Goal: Transaction & Acquisition: Subscribe to service/newsletter

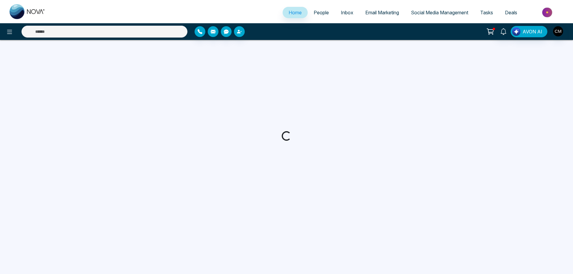
select select "*"
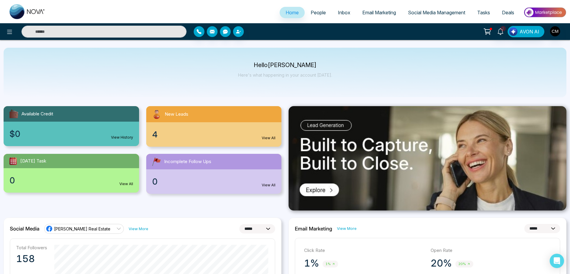
click at [298, 7] on ul "Home People Inbox Email Marketing Social Media Management Tasks Deals" at bounding box center [308, 13] width 515 height 16
click at [309, 9] on link "People" at bounding box center [318, 12] width 27 height 11
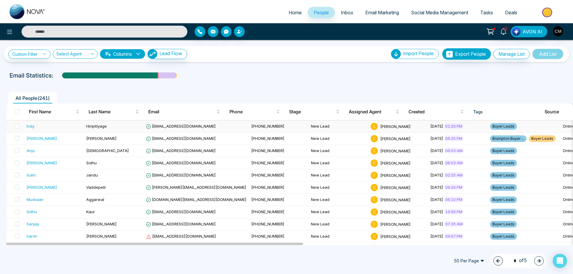
click at [173, 127] on span "[EMAIL_ADDRESS][DOMAIN_NAME]" at bounding box center [181, 126] width 70 height 5
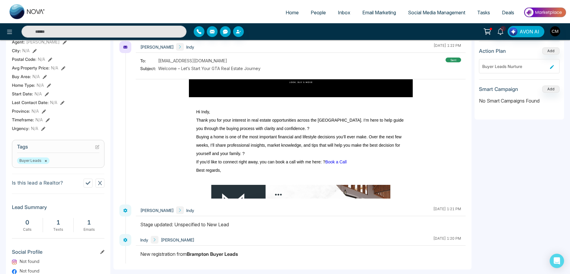
scroll to position [119, 0]
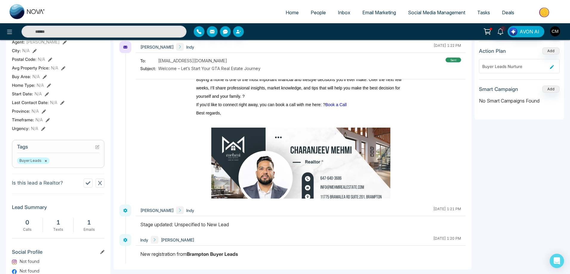
click at [288, 8] on link "Home" at bounding box center [292, 12] width 25 height 11
select select "*"
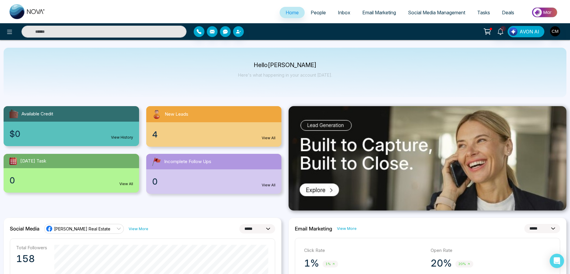
click at [316, 12] on span "People" at bounding box center [318, 13] width 15 height 6
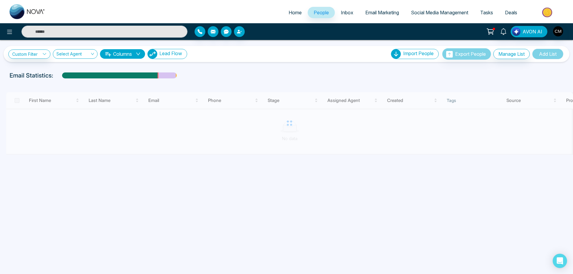
click at [179, 49] on button "Lead Flow" at bounding box center [167, 54] width 40 height 10
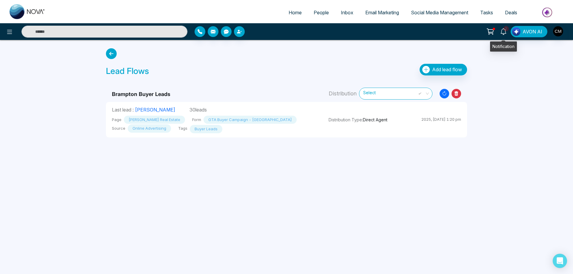
click at [502, 27] on link "2" at bounding box center [503, 31] width 14 height 10
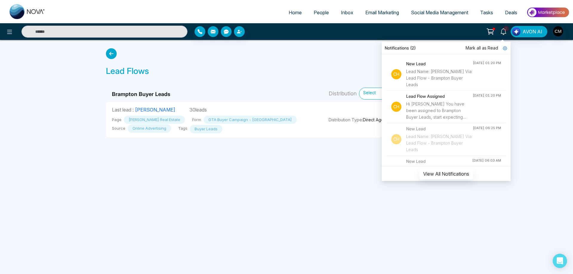
click at [484, 47] on span "Mark all as Read" at bounding box center [482, 48] width 33 height 7
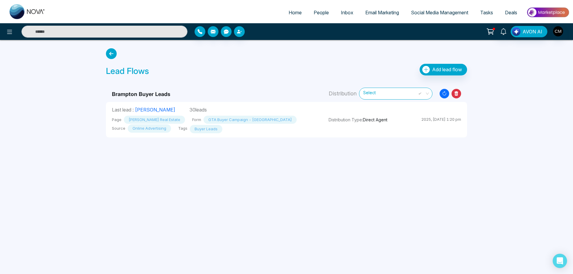
click at [333, 72] on div "Lead Flows Add lead flow" at bounding box center [286, 71] width 361 height 15
click at [433, 72] on span "Add lead flow" at bounding box center [447, 70] width 30 height 6
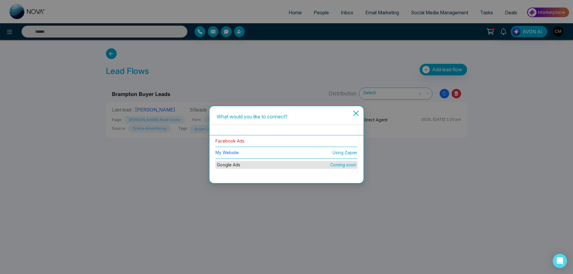
click at [228, 142] on link "Facebook Ads" at bounding box center [229, 140] width 29 height 5
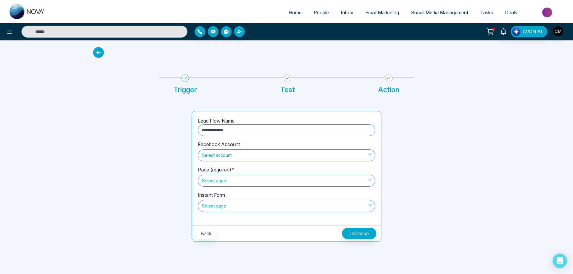
click at [236, 133] on input "text" at bounding box center [286, 130] width 177 height 12
type input "**********"
click at [233, 156] on span "Select account" at bounding box center [286, 155] width 169 height 10
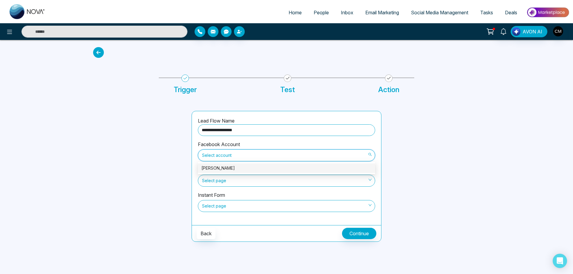
click at [227, 169] on div "[PERSON_NAME]" at bounding box center [286, 168] width 170 height 7
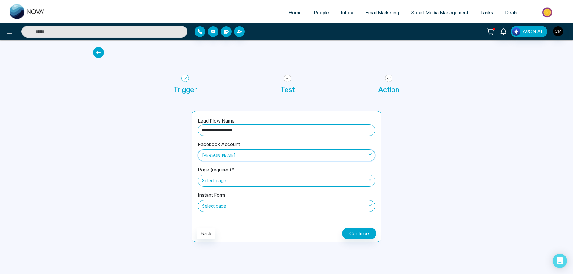
click at [11, 9] on img at bounding box center [28, 11] width 36 height 15
select select "*"
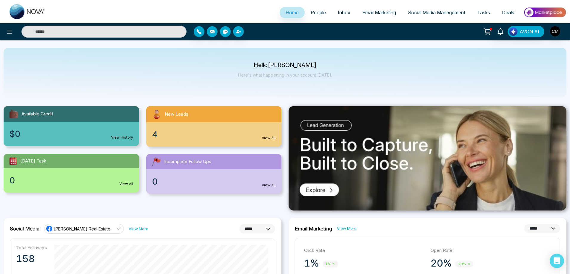
click at [312, 15] on span "People" at bounding box center [318, 13] width 15 height 6
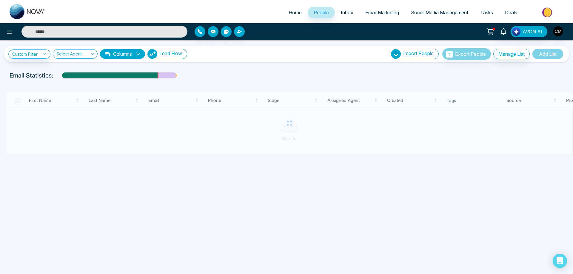
click at [173, 54] on span "Lead Flow" at bounding box center [170, 53] width 23 height 6
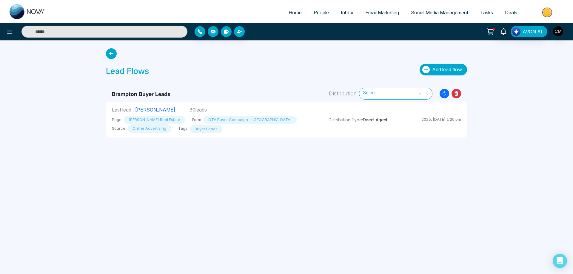
click at [439, 73] on button "Add lead flow" at bounding box center [443, 70] width 47 height 12
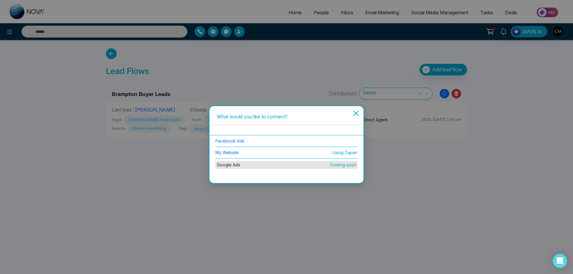
click at [256, 146] on li "Facebook Ads" at bounding box center [286, 141] width 142 height 12
click at [240, 140] on link "Facebook Ads" at bounding box center [229, 140] width 29 height 5
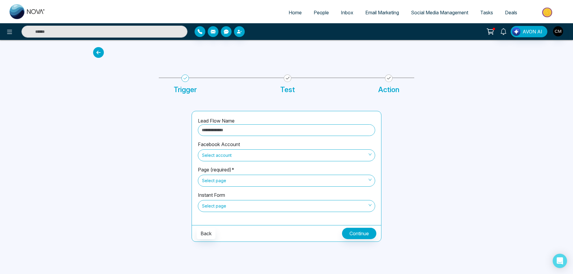
click at [247, 129] on input "text" at bounding box center [286, 130] width 177 height 12
type input "**********"
click at [234, 155] on span "Select account" at bounding box center [286, 155] width 169 height 10
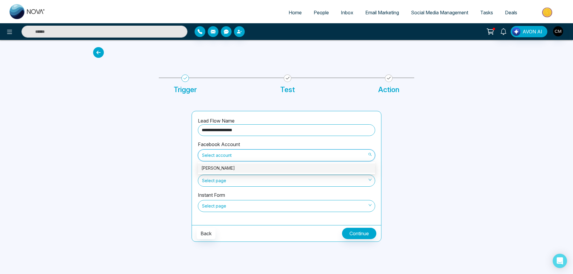
click at [232, 168] on div "[PERSON_NAME]" at bounding box center [286, 168] width 170 height 7
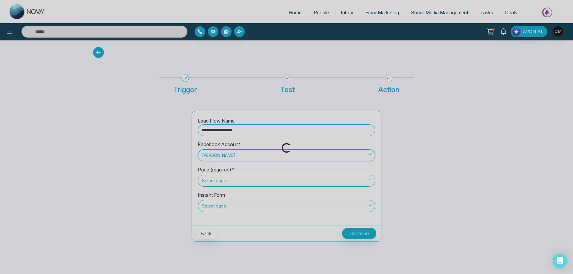
click at [228, 178] on span "Select page" at bounding box center [286, 181] width 169 height 10
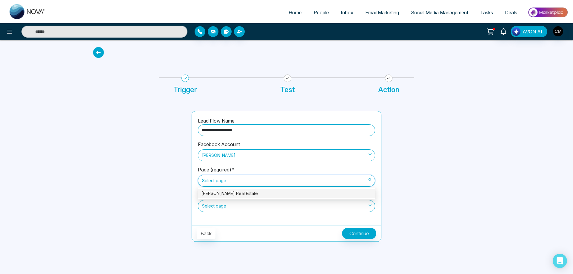
click at [234, 198] on div "[PERSON_NAME] Real Estate" at bounding box center [286, 194] width 177 height 10
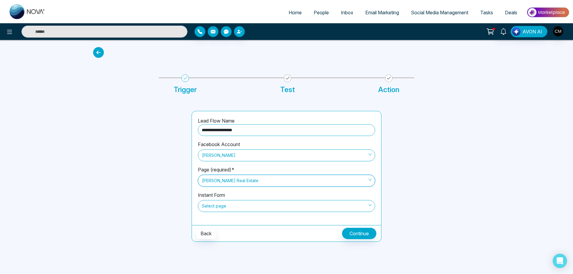
click at [231, 205] on span "Select page" at bounding box center [286, 206] width 169 height 10
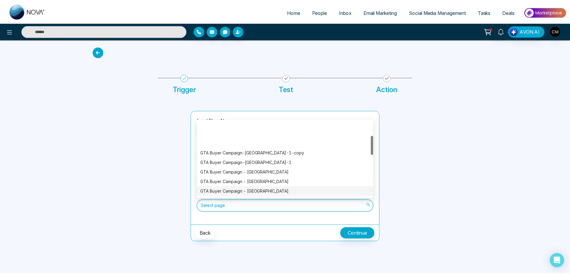
scroll to position [60, 0]
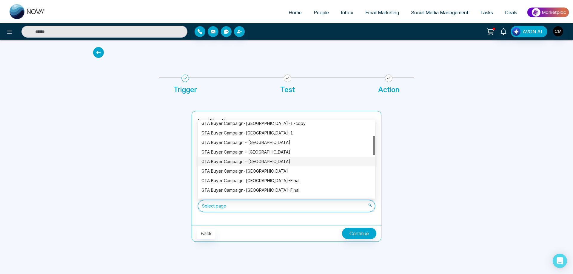
click at [267, 163] on div "GTA Buyer Campaign - Brampton" at bounding box center [286, 161] width 170 height 7
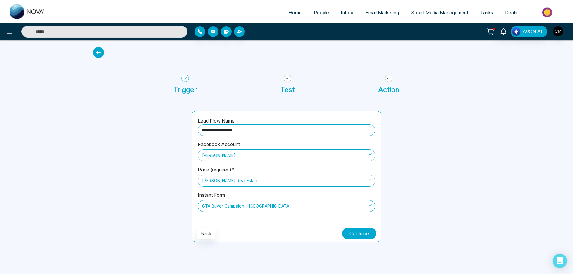
click at [356, 231] on button "Continue" at bounding box center [359, 233] width 34 height 11
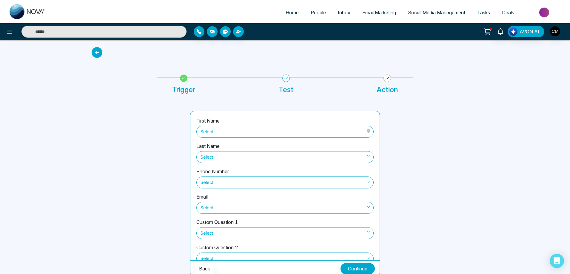
click at [229, 135] on span "Select" at bounding box center [285, 132] width 169 height 10
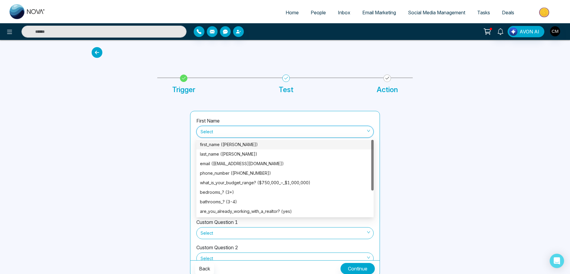
click at [233, 146] on div "first_name (Jugraj)" at bounding box center [285, 144] width 170 height 7
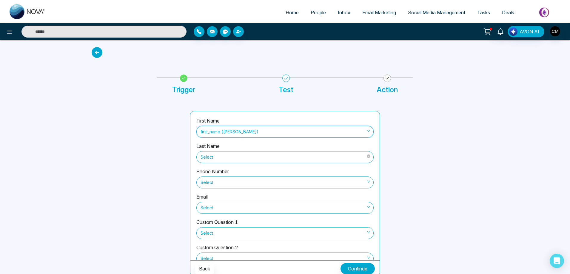
click at [223, 154] on span "Select" at bounding box center [285, 157] width 169 height 10
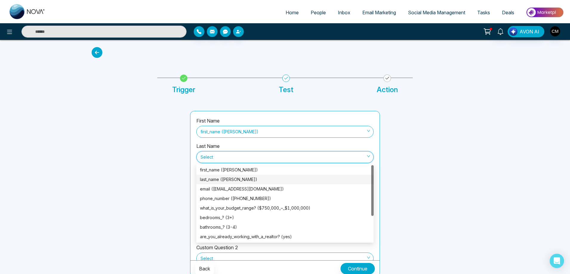
click at [225, 178] on div "last_name (Singh)" at bounding box center [285, 179] width 170 height 7
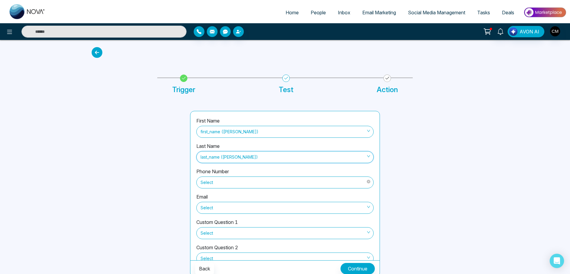
click at [224, 186] on span "Select" at bounding box center [285, 183] width 169 height 10
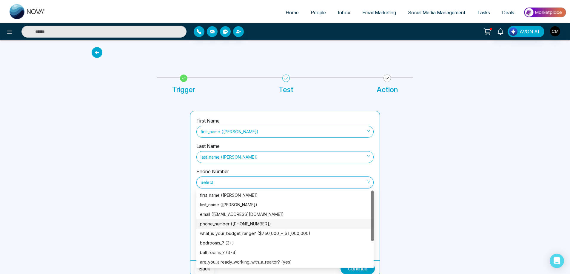
click at [237, 221] on div "phone_number (+919888355796)" at bounding box center [285, 224] width 170 height 7
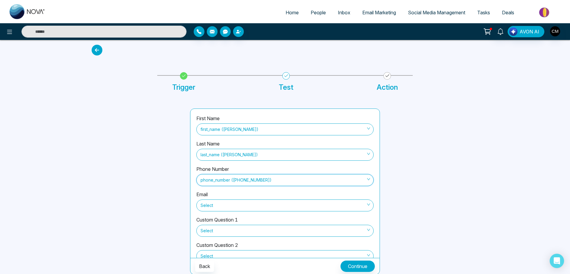
scroll to position [3, 0]
click at [228, 212] on div "Email Select" at bounding box center [284, 202] width 177 height 25
click at [230, 202] on span "Select" at bounding box center [285, 205] width 169 height 10
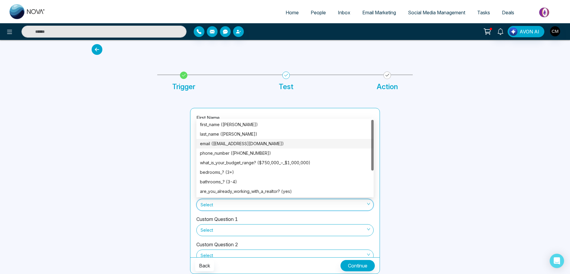
click at [250, 144] on div "email (jugrajs4784@gmail.com)" at bounding box center [285, 144] width 170 height 7
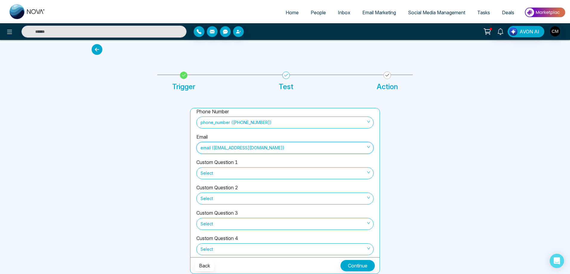
scroll to position [66, 0]
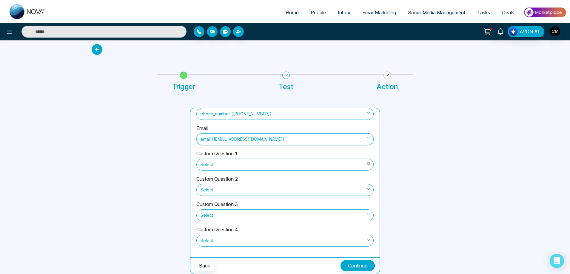
click at [228, 164] on span "Select" at bounding box center [285, 165] width 169 height 10
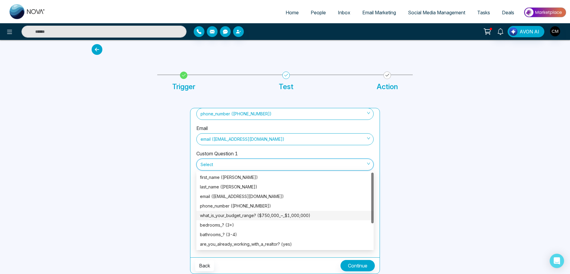
click at [251, 217] on div "what_is_your_budget_range? ($750,000_–_$1,000,000)" at bounding box center [285, 215] width 170 height 7
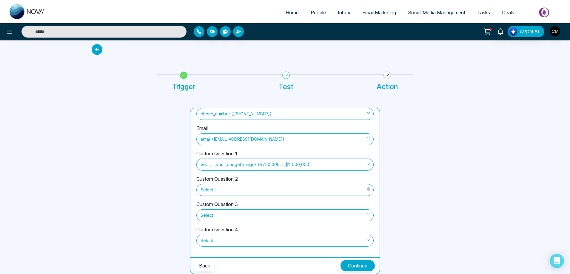
click at [245, 191] on span "Select" at bounding box center [285, 190] width 169 height 10
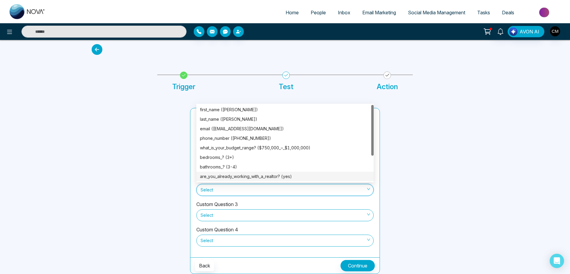
click at [258, 175] on div "are_you_already_working_with_a_realtor? (yes)" at bounding box center [285, 176] width 170 height 7
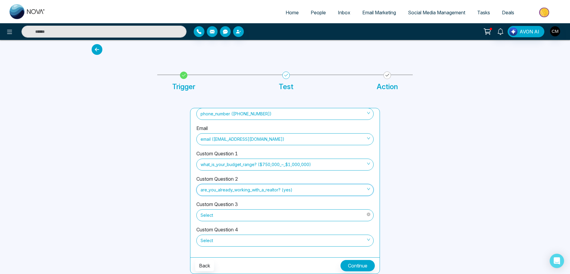
click at [242, 217] on span "Select" at bounding box center [285, 215] width 169 height 10
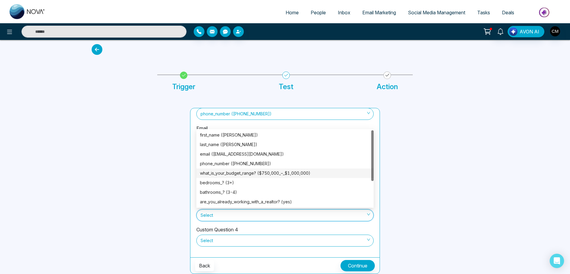
scroll to position [30, 0]
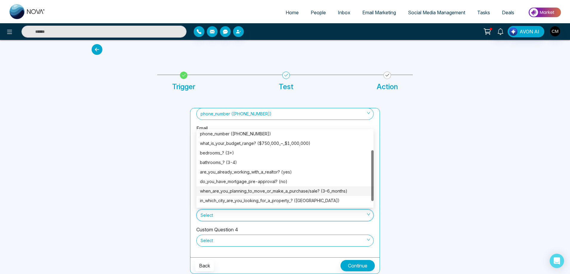
click at [259, 190] on div "when_are_you_planning_to_move_or_make_a_purchase/sale? (3–6_months)" at bounding box center [285, 191] width 170 height 7
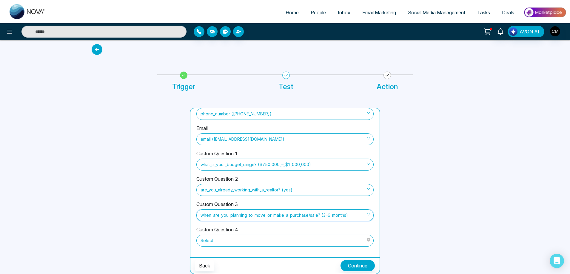
click at [233, 238] on span "Select" at bounding box center [285, 241] width 169 height 10
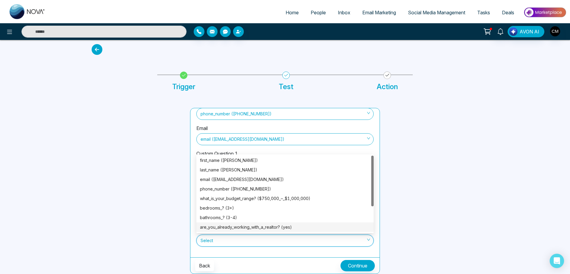
click at [259, 226] on div "are_you_already_working_with_a_realtor? (yes)" at bounding box center [285, 227] width 170 height 7
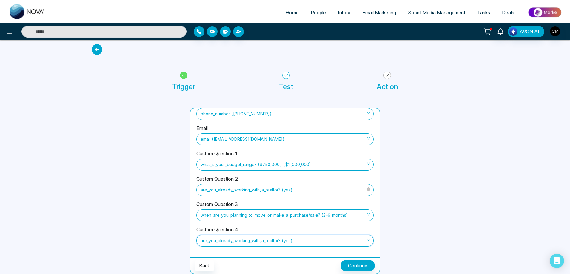
click at [264, 189] on span "are_you_already_working_with_a_realtor? (yes)" at bounding box center [285, 190] width 169 height 10
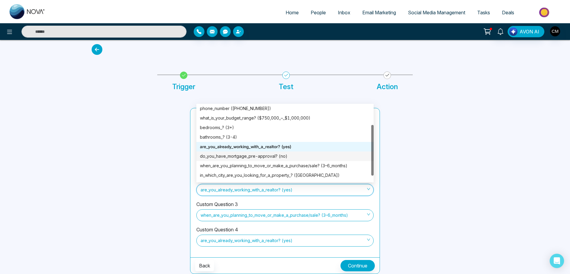
click at [250, 157] on div "do_you_have_mortgage_pre-approval? (no)" at bounding box center [285, 156] width 170 height 7
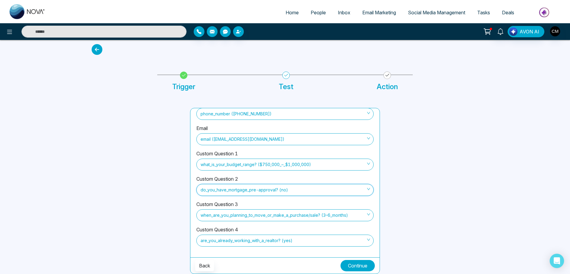
click at [355, 264] on button "Continue" at bounding box center [358, 265] width 34 height 11
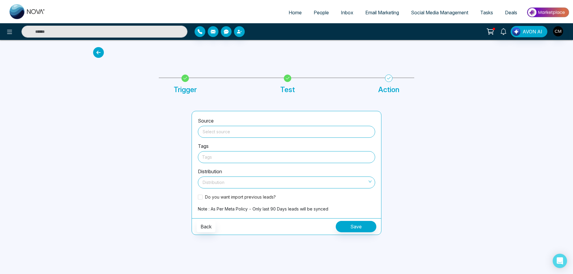
click at [240, 137] on span at bounding box center [286, 131] width 170 height 11
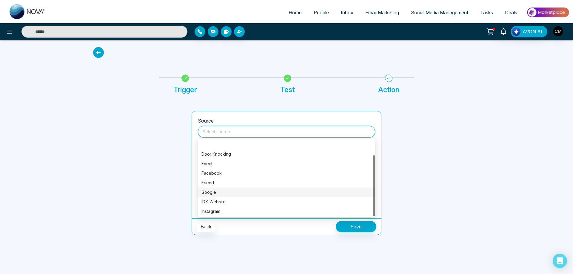
scroll to position [19, 0]
click at [225, 201] on div "Online Advertising" at bounding box center [286, 202] width 170 height 7
type input "**********"
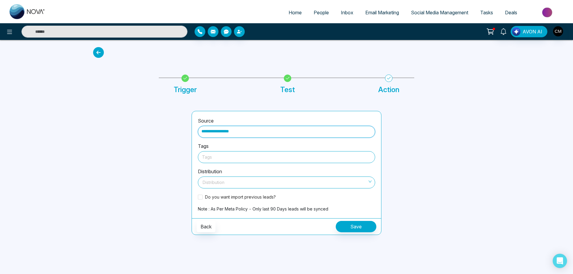
click at [231, 159] on div at bounding box center [286, 156] width 169 height 7
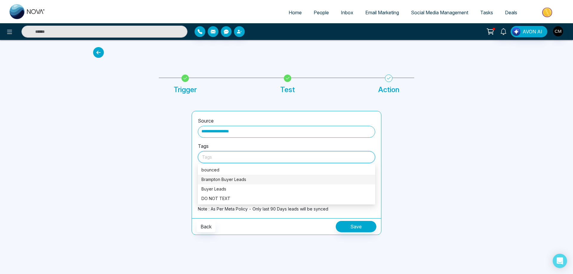
click at [227, 178] on div "Brampton Buyer Leads" at bounding box center [286, 179] width 170 height 7
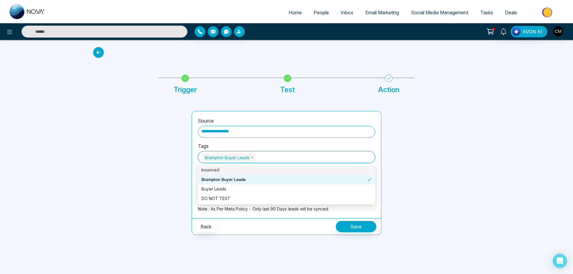
click at [280, 156] on div "Brampton Buyer Leads" at bounding box center [286, 157] width 169 height 8
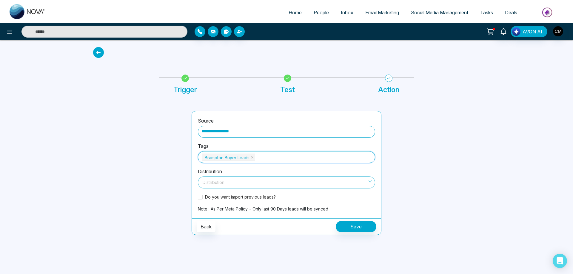
click at [276, 155] on div "Brampton Buyer Leads" at bounding box center [286, 157] width 169 height 8
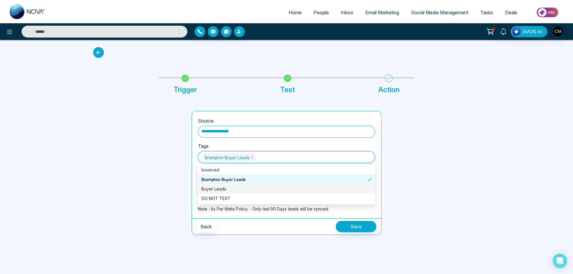
click at [214, 190] on div "Buyer Leads" at bounding box center [286, 189] width 170 height 7
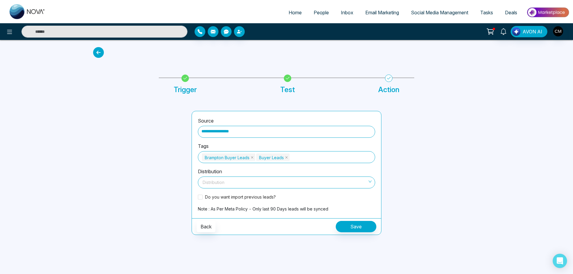
click at [378, 147] on div "**********" at bounding box center [286, 164] width 189 height 107
click at [235, 183] on input "search" at bounding box center [284, 181] width 166 height 9
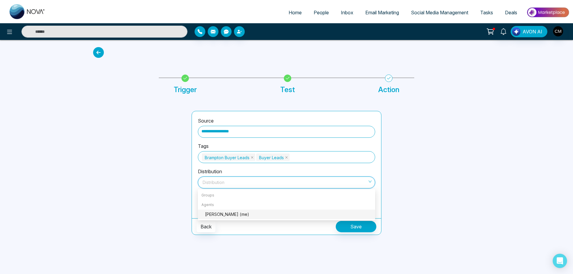
click at [215, 212] on div "Charanjeev Mehmi (me)" at bounding box center [288, 214] width 167 height 7
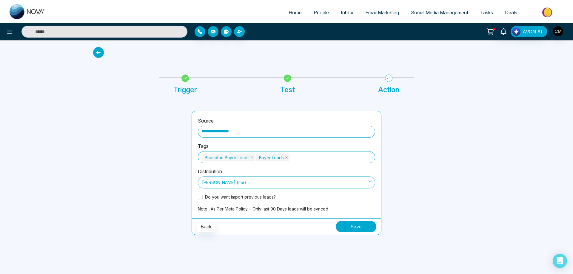
click at [357, 231] on button "Save" at bounding box center [356, 226] width 41 height 11
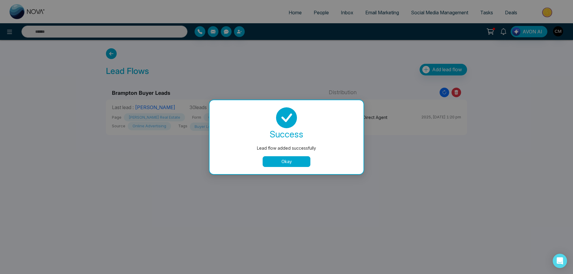
click at [290, 163] on button "Okay" at bounding box center [287, 161] width 48 height 11
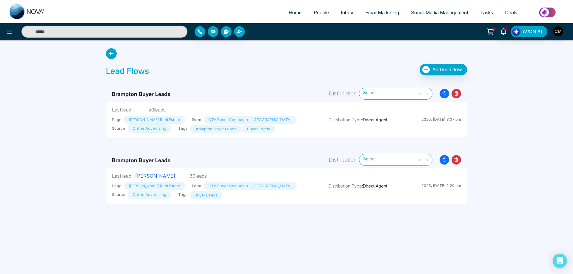
click at [319, 15] on span "People" at bounding box center [321, 13] width 15 height 6
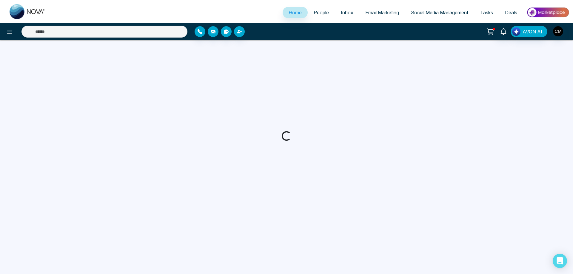
select select "*"
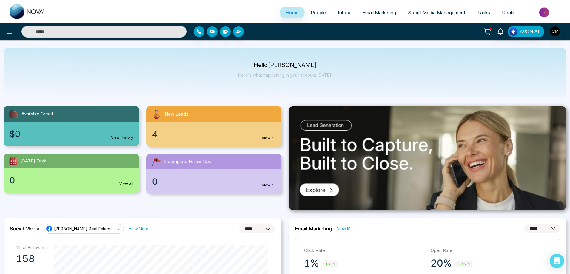
click at [305, 18] on link "People" at bounding box center [318, 12] width 27 height 11
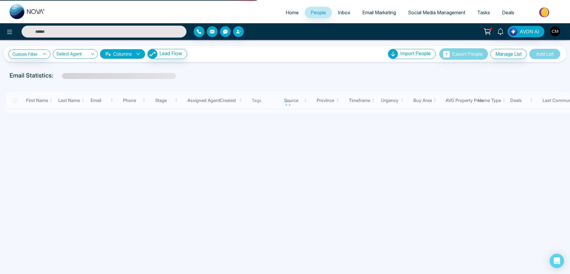
click at [308, 14] on link "People" at bounding box center [318, 12] width 27 height 11
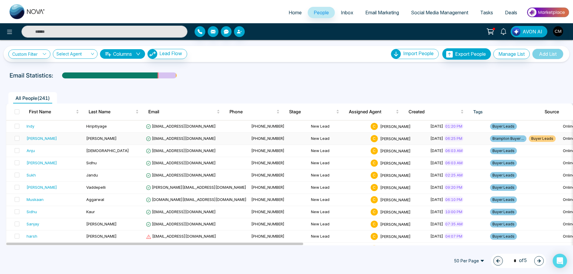
click at [61, 142] on td "[PERSON_NAME]" at bounding box center [54, 139] width 60 height 12
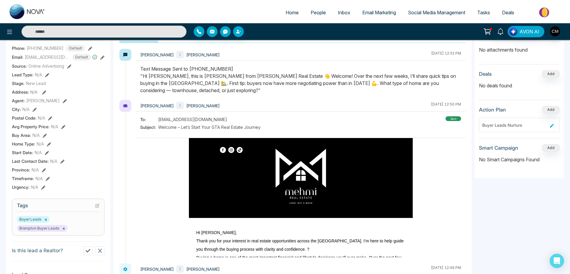
scroll to position [90, 0]
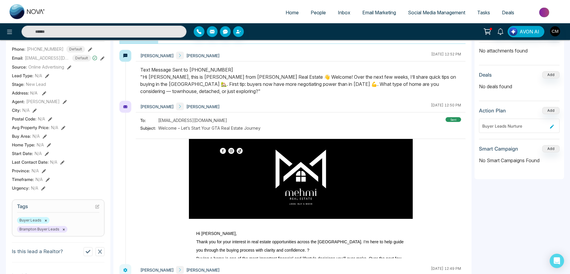
click at [322, 11] on link "People" at bounding box center [318, 12] width 27 height 11
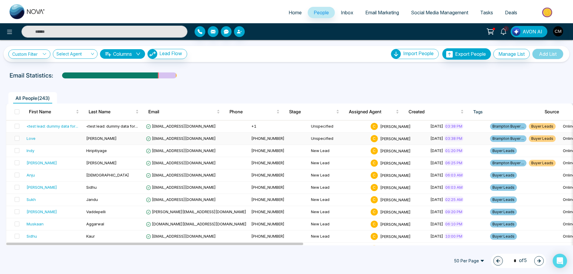
click at [60, 137] on div "Love" at bounding box center [54, 138] width 55 height 6
click at [18, 140] on span at bounding box center [17, 138] width 5 height 5
click at [16, 126] on span at bounding box center [17, 126] width 5 height 5
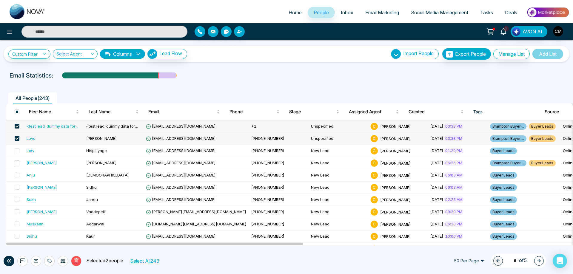
click at [74, 261] on icon at bounding box center [76, 260] width 5 height 5
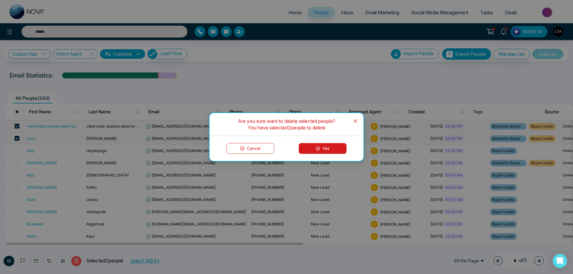
click at [324, 146] on button "Yes" at bounding box center [323, 148] width 48 height 11
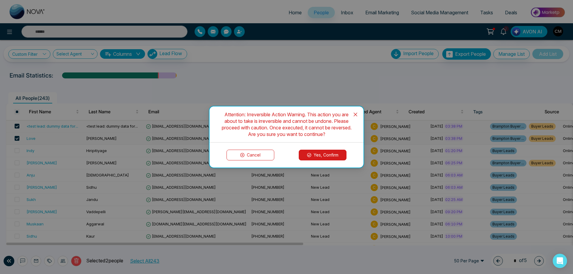
click at [330, 154] on button "Yes, Confirm" at bounding box center [323, 155] width 48 height 11
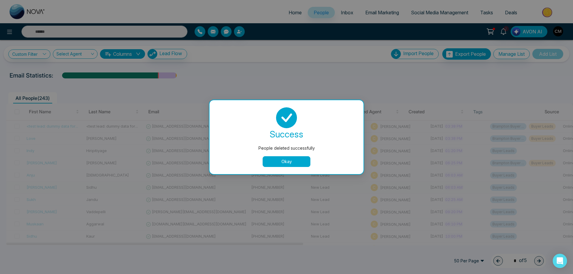
click at [283, 156] on button "Okay" at bounding box center [287, 161] width 48 height 11
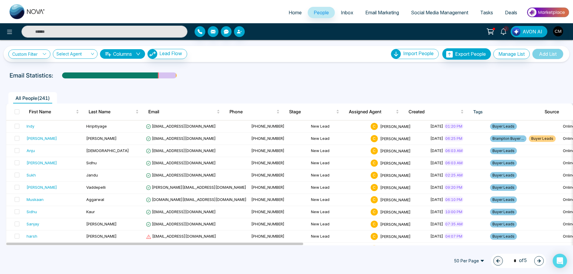
click at [323, 12] on span "People" at bounding box center [321, 13] width 15 height 6
click at [420, 114] on span "Created" at bounding box center [434, 111] width 51 height 7
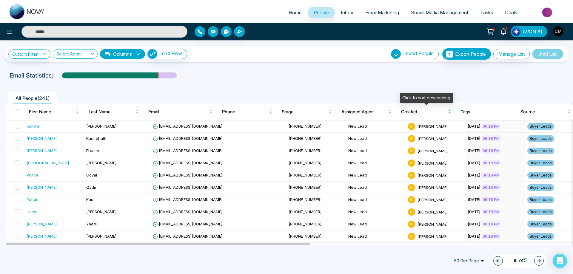
click at [420, 114] on span "Created" at bounding box center [424, 111] width 46 height 7
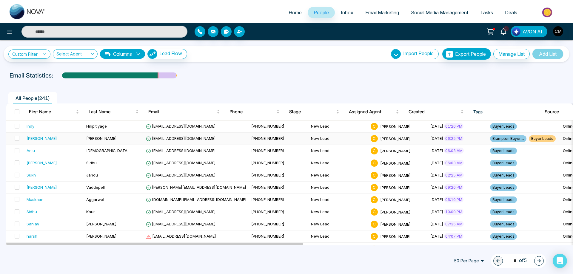
click at [133, 135] on td "[PERSON_NAME]" at bounding box center [114, 139] width 60 height 12
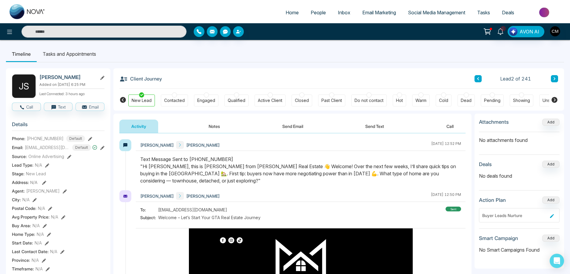
click at [554, 76] on button at bounding box center [554, 78] width 7 height 7
click at [557, 79] on button at bounding box center [554, 78] width 7 height 7
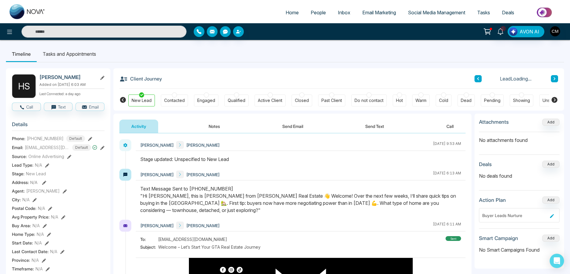
click at [18, 10] on img at bounding box center [28, 11] width 36 height 15
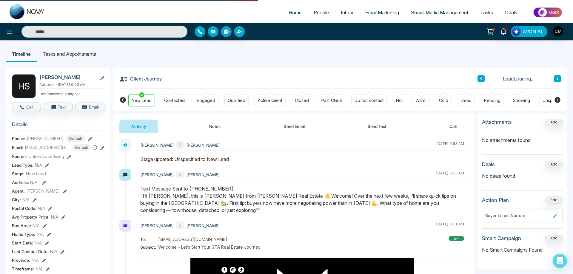
select select "*"
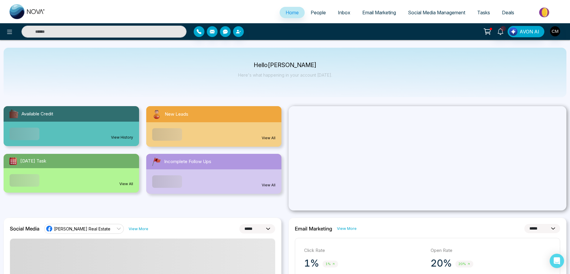
click at [315, 16] on link "People" at bounding box center [318, 12] width 27 height 11
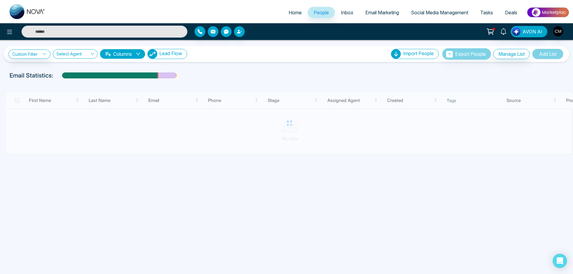
click at [167, 49] on button "Lead Flow" at bounding box center [167, 54] width 40 height 10
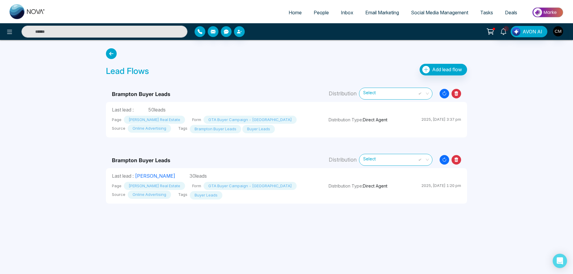
click at [423, 160] on span "Select" at bounding box center [395, 160] width 65 height 10
click at [328, 212] on div "Home People Inbox Email Marketing Social Media Management Tasks Deals 1 AVON AI…" at bounding box center [286, 137] width 573 height 274
click at [442, 94] on icon "Resync Leads" at bounding box center [445, 94] width 10 height 10
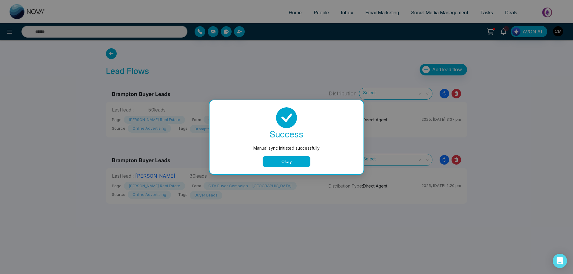
click at [281, 164] on button "Okay" at bounding box center [287, 161] width 48 height 11
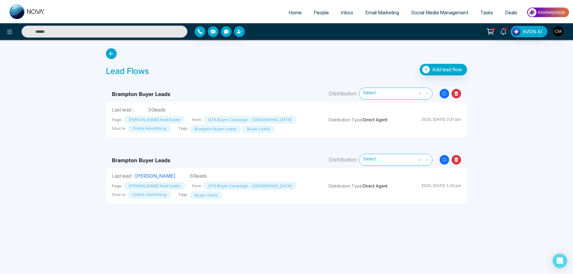
click at [444, 160] on icon "Resync Leads" at bounding box center [445, 160] width 10 height 10
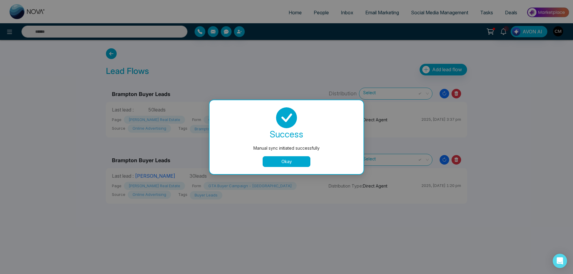
click at [291, 159] on button "Okay" at bounding box center [287, 161] width 48 height 11
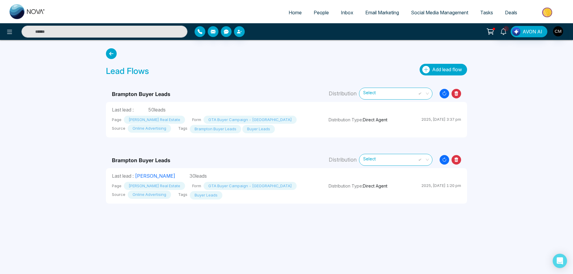
click at [438, 68] on span "Add lead flow" at bounding box center [447, 70] width 30 height 6
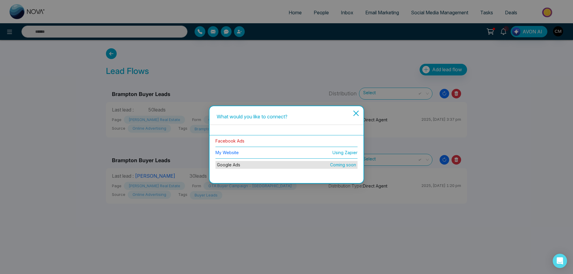
click at [230, 138] on link "Facebook Ads" at bounding box center [229, 140] width 29 height 5
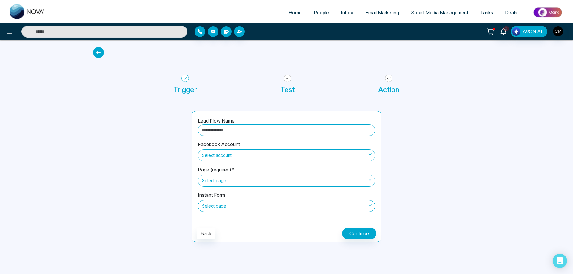
click at [233, 127] on input "text" at bounding box center [286, 130] width 177 height 12
click at [223, 130] on input "text" at bounding box center [286, 130] width 177 height 12
type input "*"
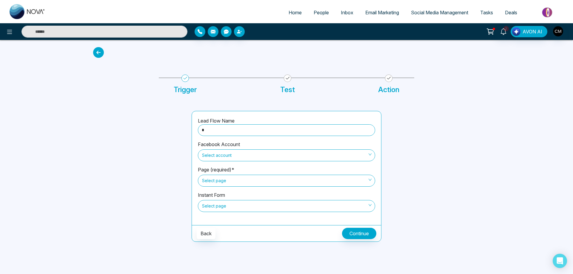
type input "**********"
click at [225, 152] on span "Select account" at bounding box center [286, 155] width 169 height 10
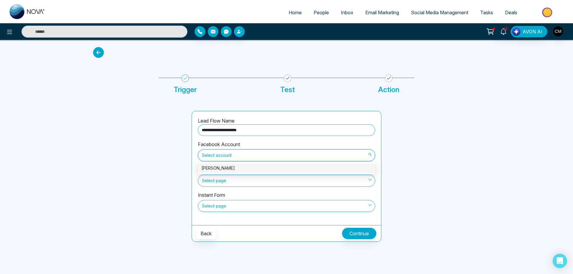
click at [223, 168] on div "[PERSON_NAME]" at bounding box center [286, 168] width 170 height 7
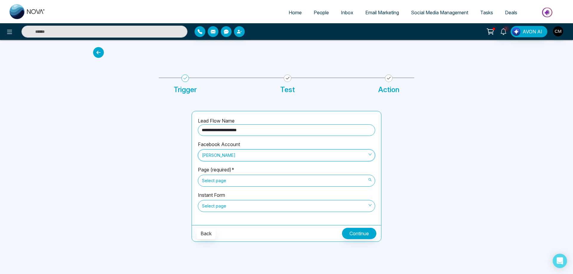
click at [214, 181] on span "Select page" at bounding box center [286, 181] width 169 height 10
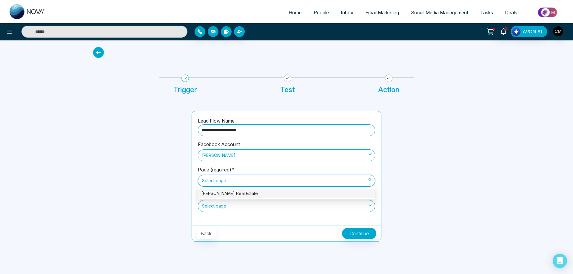
click at [226, 193] on div "[PERSON_NAME] Real Estate" at bounding box center [286, 193] width 170 height 7
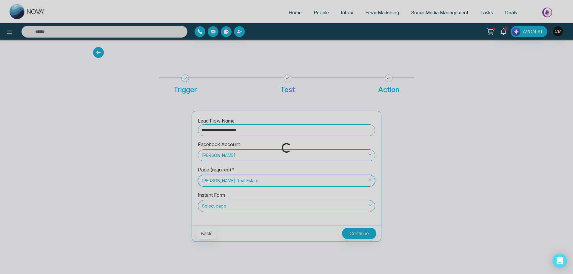
click at [231, 209] on div "Loading..." at bounding box center [286, 137] width 573 height 274
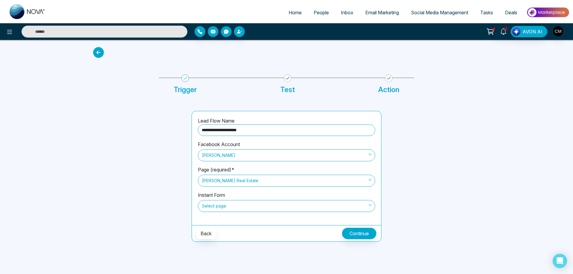
click at [232, 208] on span "Select page" at bounding box center [286, 206] width 169 height 10
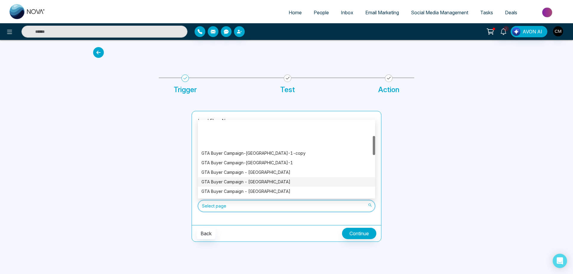
scroll to position [60, 0]
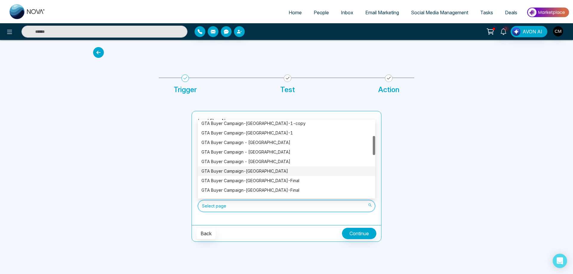
click at [261, 168] on div "GTA Buyer Campaign-Mississauga" at bounding box center [286, 172] width 177 height 10
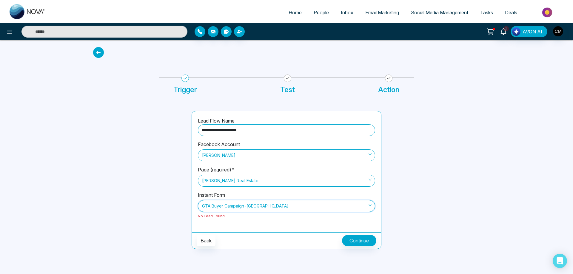
click at [249, 207] on span "GTA Buyer Campaign-Mississauga" at bounding box center [286, 206] width 169 height 10
click at [244, 209] on span "GTA Buyer Campaign-Mississauga" at bounding box center [286, 206] width 169 height 10
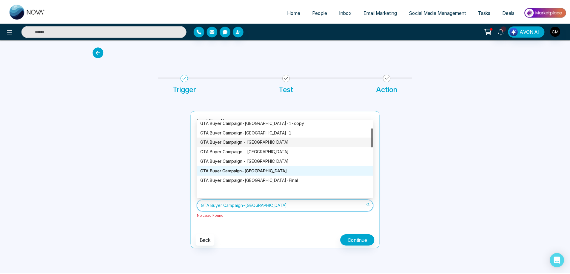
scroll to position [0, 0]
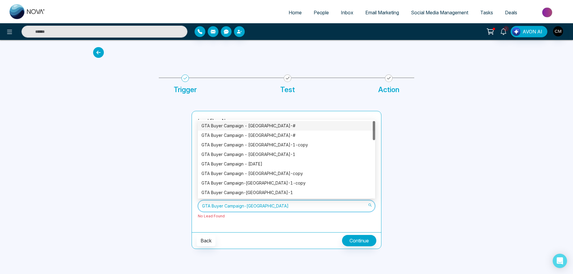
click at [280, 128] on div "GTA Buyer Campaign - Mississauga-#" at bounding box center [286, 126] width 170 height 7
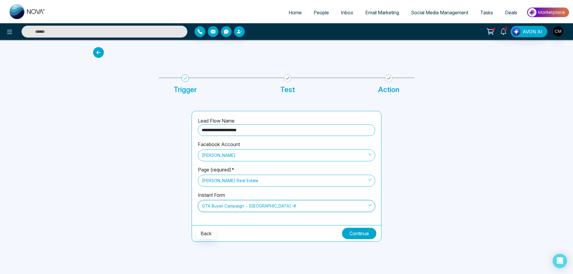
click at [364, 234] on button "Continue" at bounding box center [359, 233] width 34 height 11
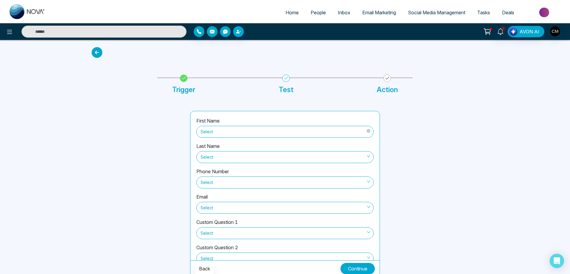
click at [237, 129] on span "Select" at bounding box center [285, 132] width 169 height 10
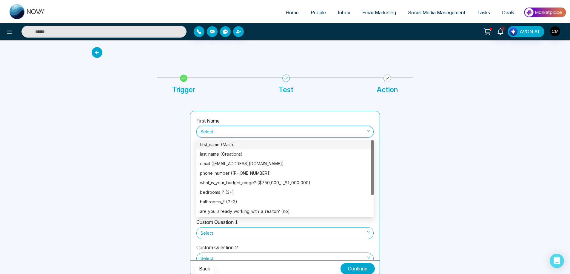
click at [242, 146] on div "first_name (Mash)" at bounding box center [285, 144] width 170 height 7
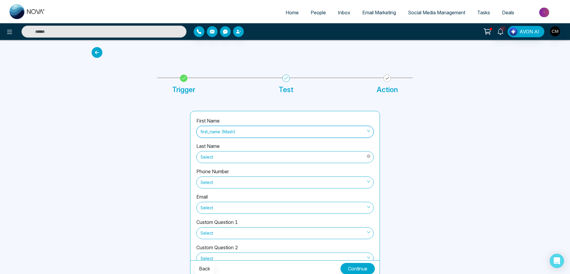
click at [232, 154] on span "Select" at bounding box center [285, 157] width 169 height 10
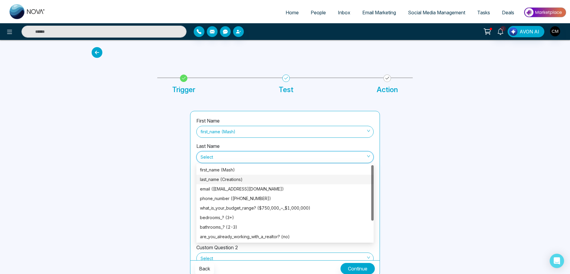
click at [235, 178] on div "last_name (Creations)" at bounding box center [285, 179] width 170 height 7
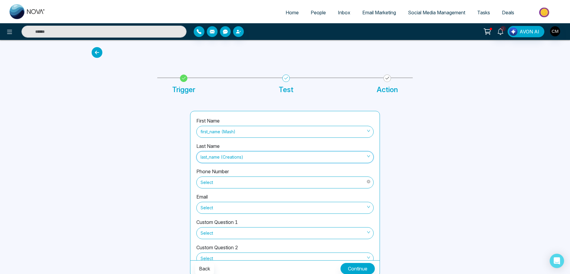
click at [233, 181] on span "Select" at bounding box center [285, 183] width 169 height 10
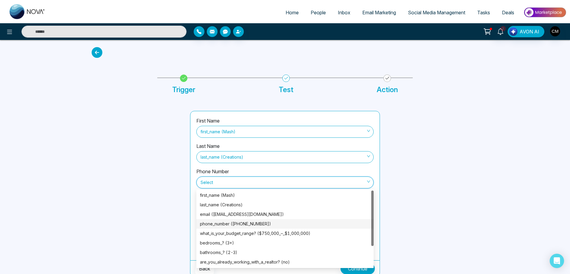
click at [236, 227] on div "phone_number (+14163166395)" at bounding box center [285, 224] width 170 height 7
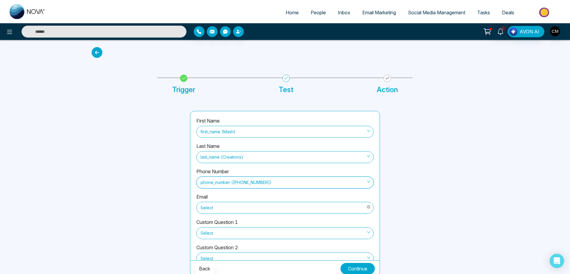
click at [233, 210] on span "Select" at bounding box center [285, 208] width 169 height 10
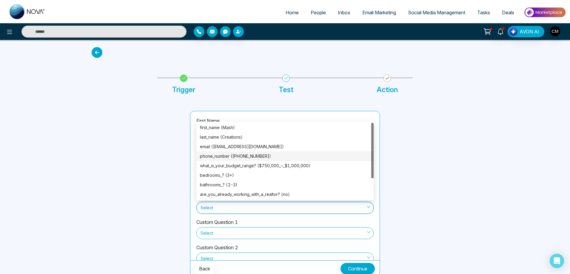
click at [247, 148] on div "email (elewish@hotmail.com)" at bounding box center [285, 147] width 170 height 7
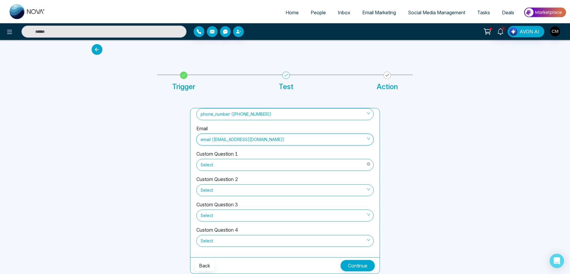
scroll to position [66, 0]
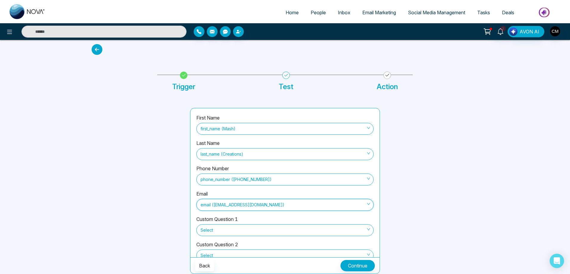
scroll to position [66, 0]
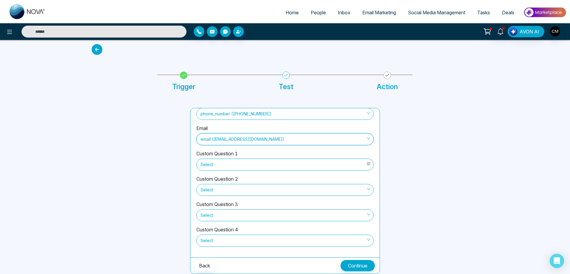
click at [227, 160] on span "Select" at bounding box center [285, 165] width 169 height 10
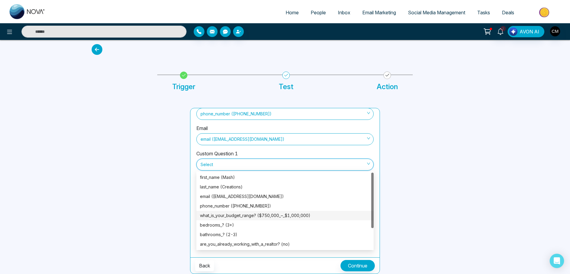
click at [249, 215] on div "what_is_your_budget_range? ($750,000_–_$1,000,000)" at bounding box center [285, 215] width 170 height 7
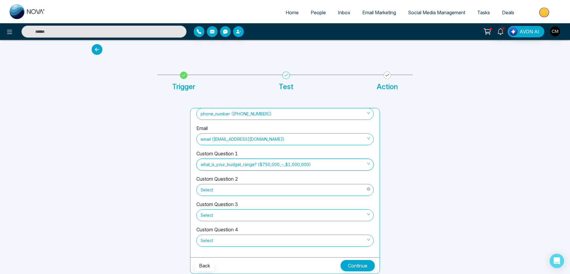
click at [235, 189] on span "Select" at bounding box center [285, 190] width 169 height 10
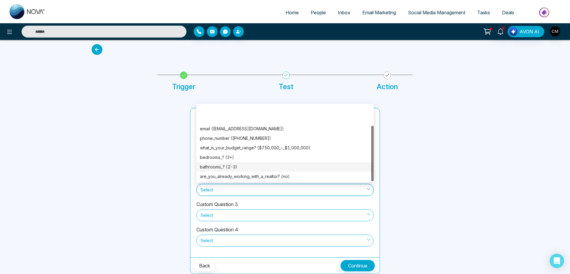
scroll to position [29, 0]
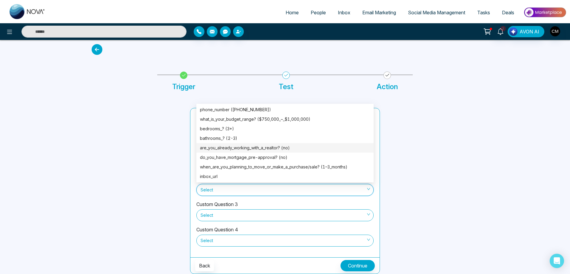
click at [261, 150] on div "are_you_already_working_with_a_realtor? (no)" at bounding box center [285, 148] width 170 height 7
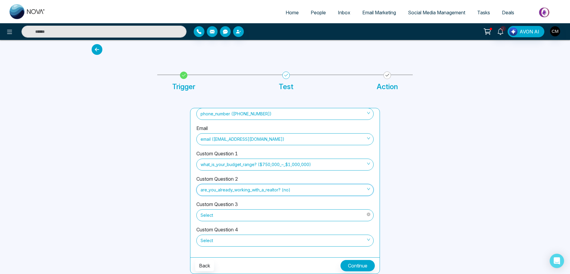
click at [256, 213] on span "Select" at bounding box center [285, 215] width 169 height 10
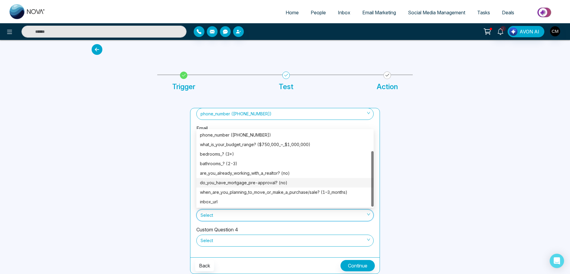
click at [275, 182] on div "do_you_have_mortgage_pre-approval? (no)" at bounding box center [285, 183] width 170 height 7
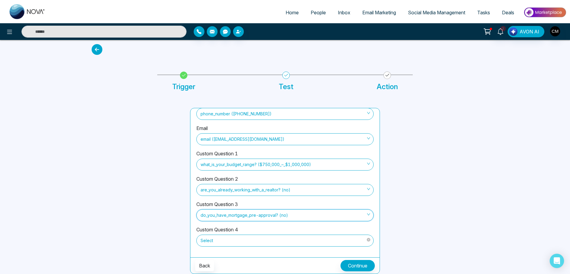
click at [234, 240] on span "Select" at bounding box center [285, 241] width 169 height 10
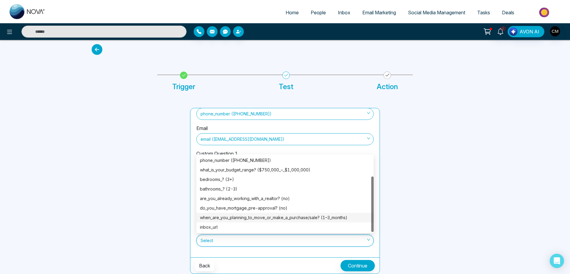
click at [289, 217] on div "when_are_you_planning_to_move_or_make_a_purchase/sale? (1–3_months)" at bounding box center [285, 218] width 170 height 7
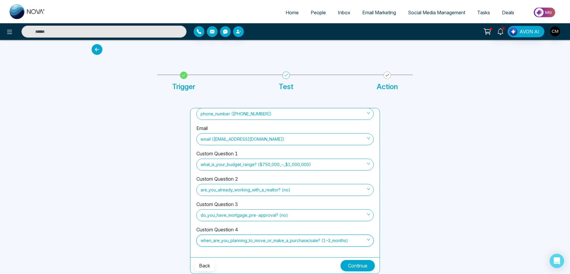
click at [129, 186] on div at bounding box center [137, 191] width 98 height 166
click at [353, 263] on button "Continue" at bounding box center [358, 265] width 34 height 11
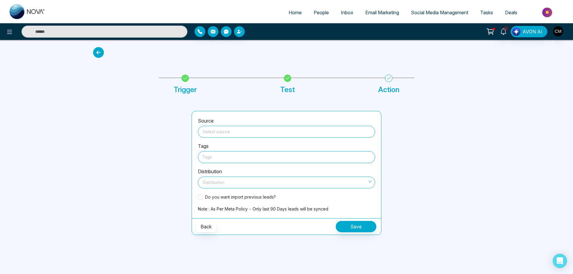
click at [245, 136] on span at bounding box center [286, 131] width 170 height 11
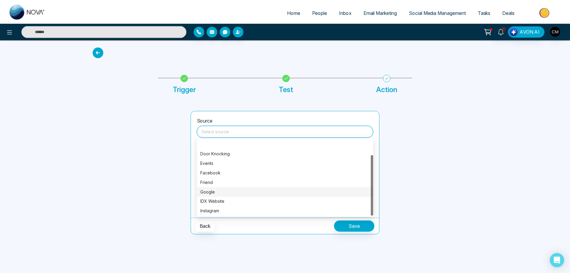
scroll to position [19, 0]
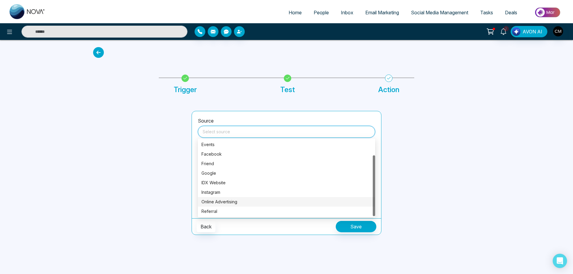
drag, startPoint x: 235, startPoint y: 203, endPoint x: 236, endPoint y: 192, distance: 11.4
click at [235, 203] on div "Online Advertising" at bounding box center [286, 202] width 170 height 7
type input "**********"
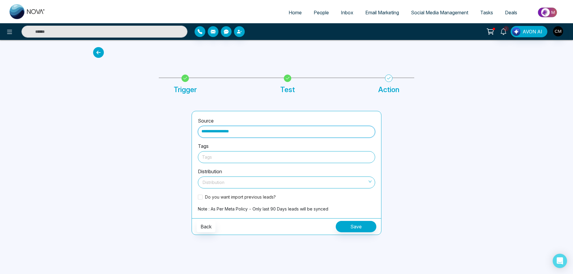
click at [231, 153] on div "Tags" at bounding box center [286, 157] width 177 height 12
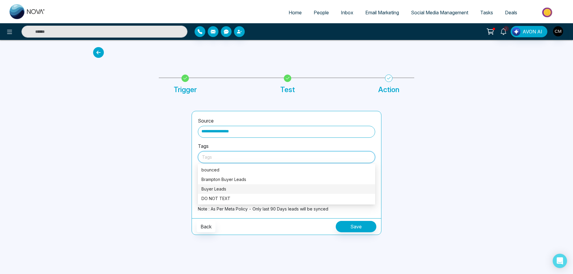
click at [217, 189] on div "Buyer Leads" at bounding box center [286, 189] width 170 height 7
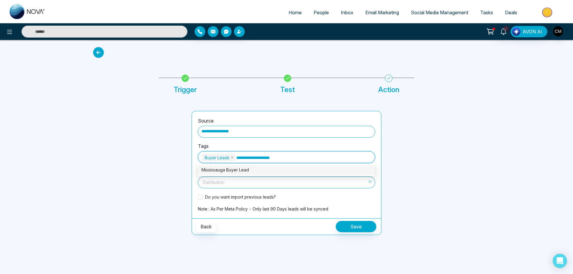
type input "**********"
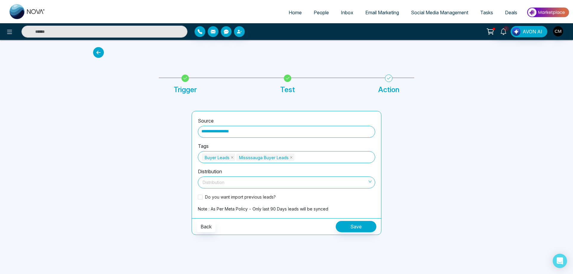
click at [352, 147] on div "Tags Buyer Leads Mississauga Buyer Leads" at bounding box center [286, 155] width 177 height 25
click at [269, 185] on input "search" at bounding box center [284, 181] width 166 height 9
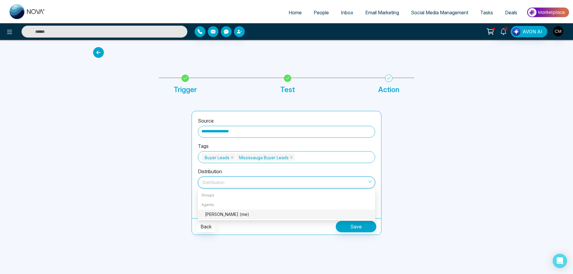
click at [224, 213] on div "Charanjeev Mehmi (me)" at bounding box center [288, 214] width 167 height 7
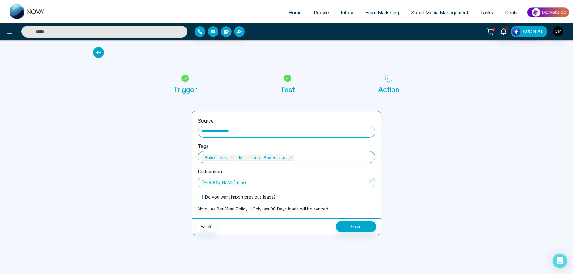
click at [257, 196] on span "Do you want import previous leads?" at bounding box center [241, 197] width 76 height 6
click at [359, 228] on button "Save" at bounding box center [356, 226] width 41 height 11
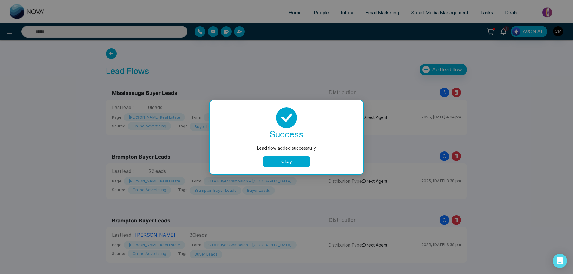
click at [281, 157] on button "Okay" at bounding box center [287, 161] width 48 height 11
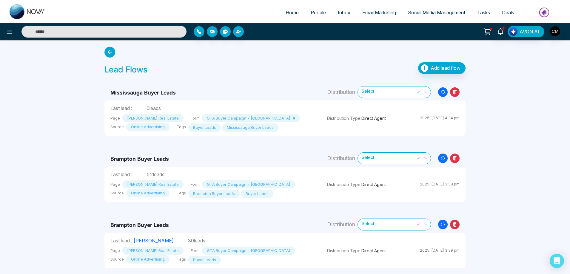
scroll to position [2, 0]
click at [316, 15] on span "People" at bounding box center [318, 13] width 15 height 6
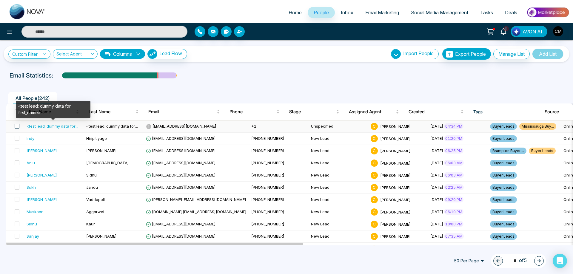
click at [17, 127] on span at bounding box center [17, 126] width 5 height 5
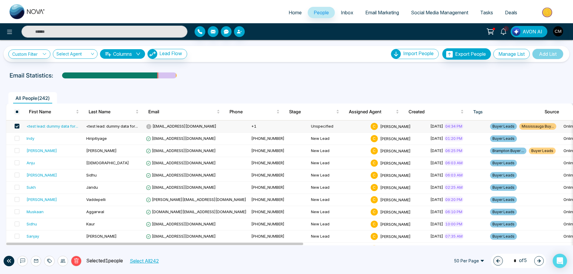
click at [78, 263] on icon at bounding box center [76, 260] width 5 height 5
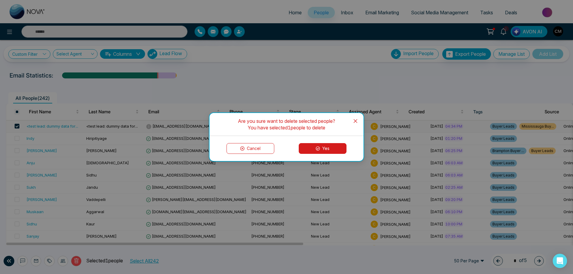
click at [325, 150] on button "Yes" at bounding box center [323, 148] width 48 height 11
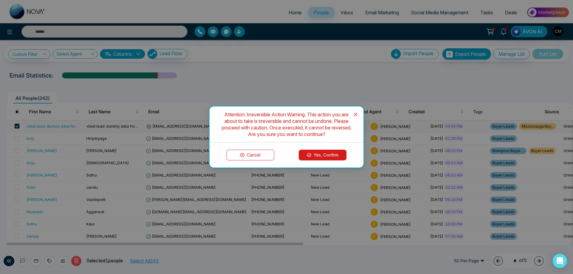
click at [316, 157] on button "Yes, Confirm" at bounding box center [323, 155] width 48 height 11
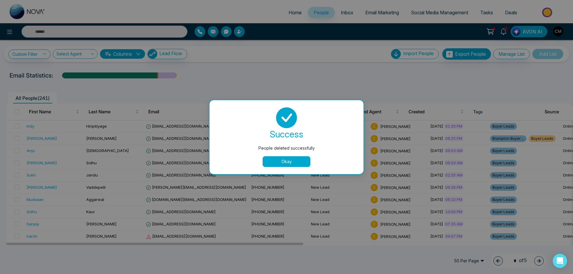
click at [277, 158] on button "Okay" at bounding box center [287, 161] width 48 height 11
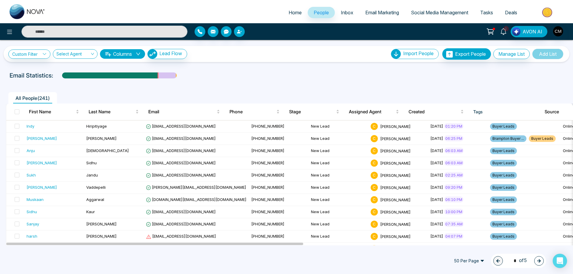
click at [504, 33] on icon at bounding box center [503, 31] width 7 height 7
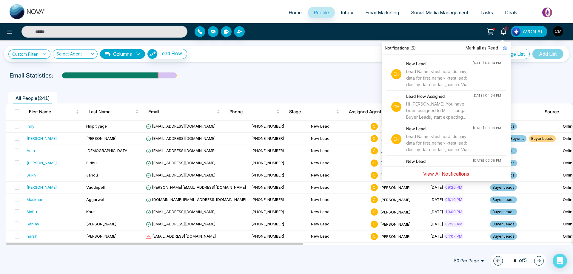
click at [442, 174] on button "View All Notifications" at bounding box center [446, 173] width 54 height 11
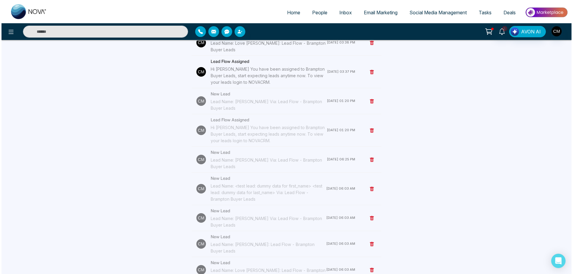
scroll to position [25, 0]
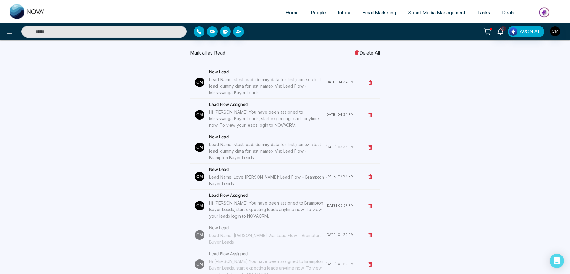
click at [371, 51] on span "Delete All" at bounding box center [367, 52] width 25 height 7
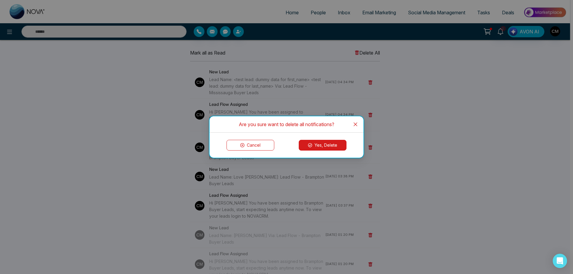
click at [330, 146] on button "Yes, Delete" at bounding box center [323, 145] width 48 height 11
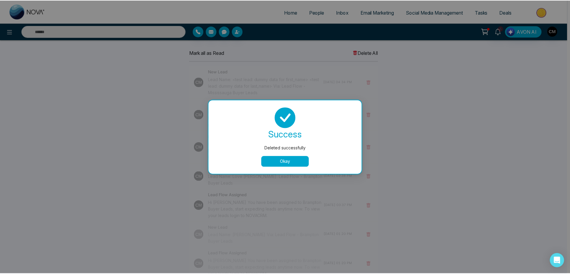
scroll to position [0, 0]
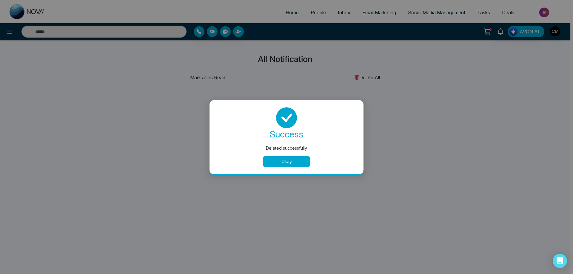
click at [281, 166] on button "Okay" at bounding box center [287, 161] width 48 height 11
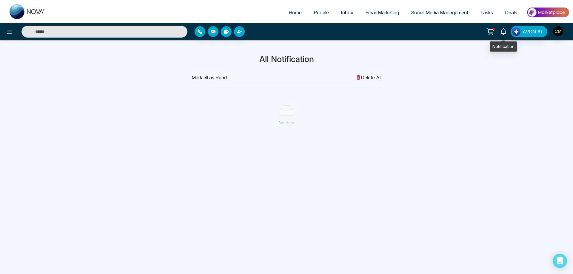
click at [500, 32] on link at bounding box center [503, 31] width 14 height 10
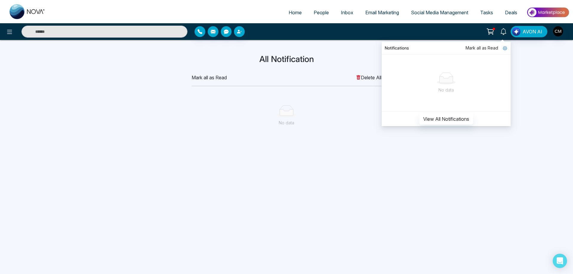
click at [322, 10] on span "People" at bounding box center [321, 13] width 15 height 6
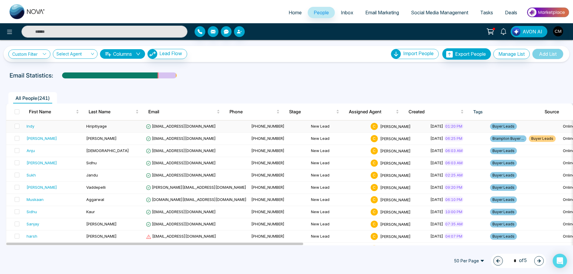
click at [218, 127] on td "[EMAIL_ADDRESS][DOMAIN_NAME]" at bounding box center [196, 127] width 105 height 12
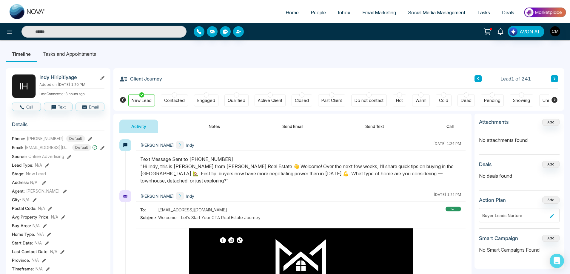
click at [312, 18] on link "People" at bounding box center [318, 12] width 27 height 11
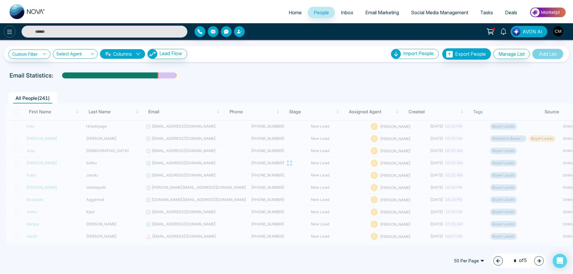
click at [9, 35] on icon at bounding box center [9, 31] width 7 height 7
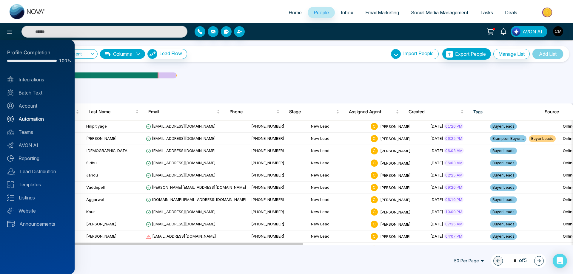
click at [32, 121] on link "Automation" at bounding box center [37, 118] width 60 height 7
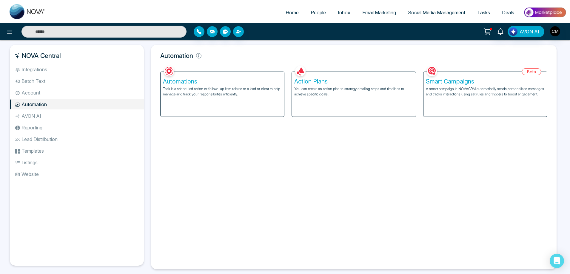
click at [225, 101] on div "Automations Task is a scheduled action or follow-up item related to a lead or c…" at bounding box center [223, 94] width 124 height 45
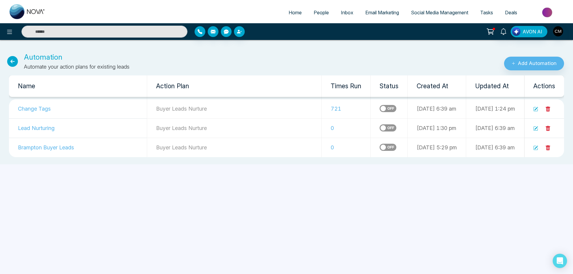
click at [42, 110] on td "Change Tags" at bounding box center [78, 108] width 138 height 19
click at [532, 108] on td at bounding box center [544, 108] width 40 height 19
click at [535, 108] on icon at bounding box center [535, 109] width 5 height 5
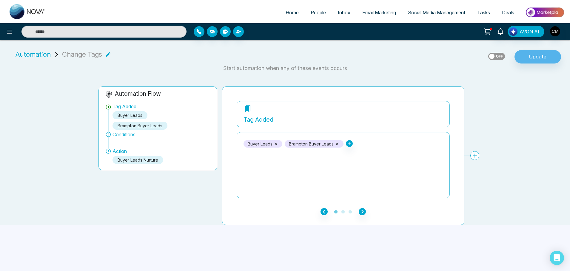
click at [15, 7] on img at bounding box center [28, 11] width 36 height 15
select select "*"
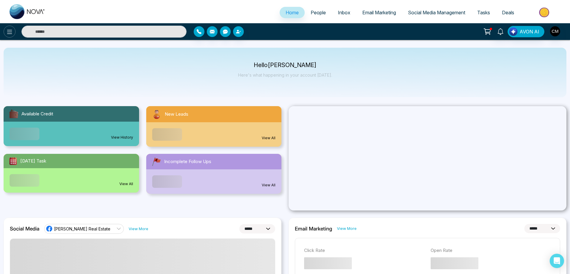
click at [10, 30] on icon at bounding box center [9, 31] width 7 height 7
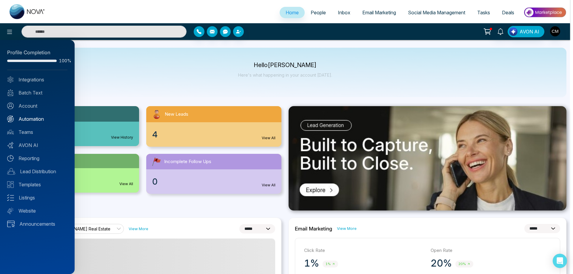
click at [27, 120] on link "Automation" at bounding box center [37, 118] width 60 height 7
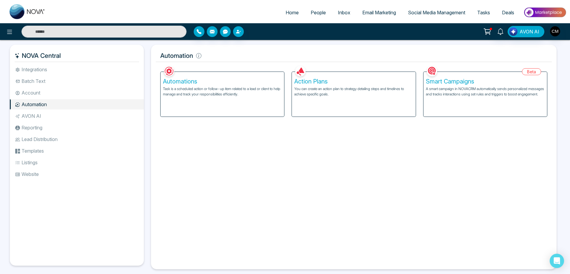
click at [374, 93] on p "You can create an action plan to strategy detailing steps and timelines to achi…" at bounding box center [353, 91] width 119 height 11
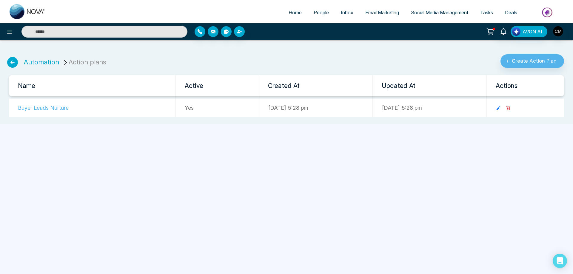
click at [35, 108] on td "Buyer Leads Nurture" at bounding box center [92, 108] width 167 height 18
click at [501, 107] on icon at bounding box center [498, 108] width 5 height 5
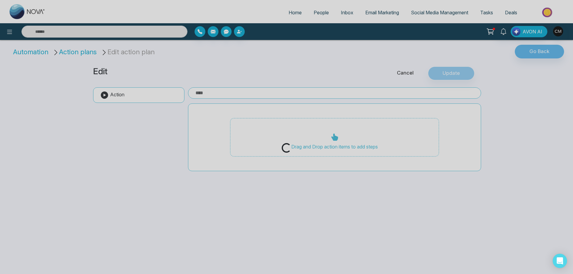
type input "**********"
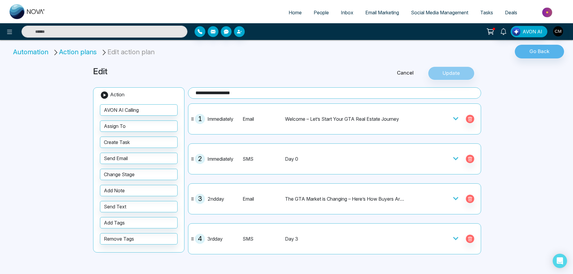
click at [28, 14] on img at bounding box center [28, 11] width 36 height 15
select select "*"
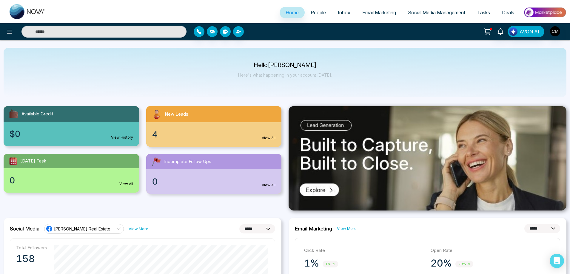
click at [362, 11] on span "Email Marketing" at bounding box center [379, 13] width 34 height 6
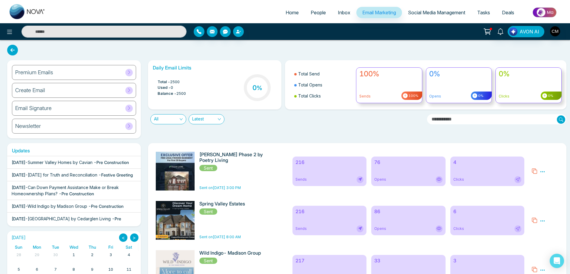
click at [41, 161] on span "Summer Valley Homes by Cavian" at bounding box center [60, 162] width 65 height 5
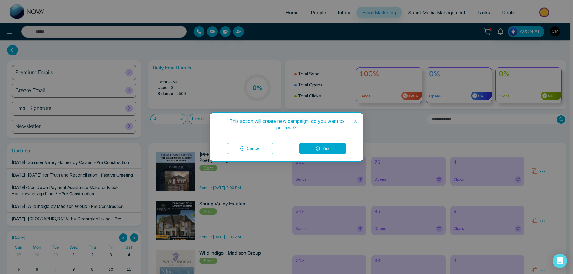
click at [326, 151] on button "Yes" at bounding box center [323, 148] width 48 height 11
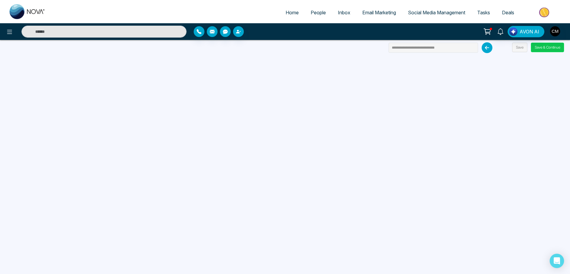
click at [549, 45] on button "Save & Continue" at bounding box center [547, 48] width 33 height 10
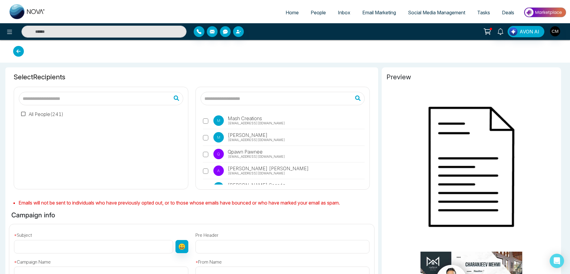
type input "**********"
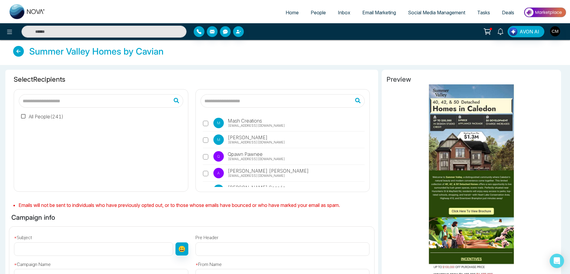
click at [31, 110] on div "All People ( 241 )" at bounding box center [101, 147] width 164 height 79
click at [33, 116] on label "All People ( 241 )" at bounding box center [42, 116] width 42 height 7
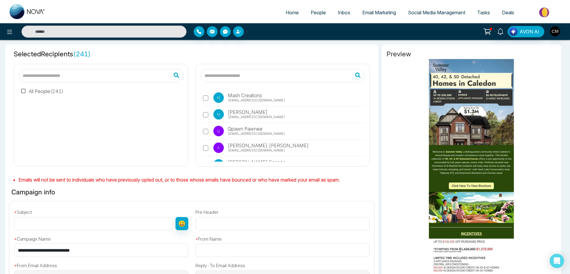
scroll to position [60, 0]
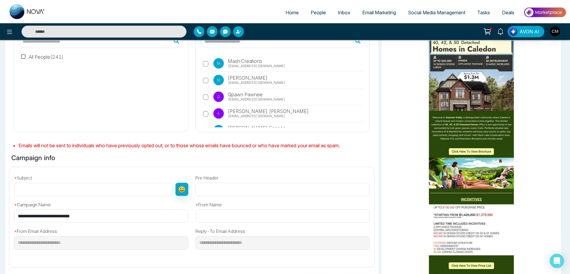
click at [44, 186] on input "text" at bounding box center [93, 189] width 159 height 13
click at [56, 189] on input "text" at bounding box center [93, 189] width 159 height 13
paste input "**********"
type input "**********"
click at [227, 186] on input "text" at bounding box center [282, 189] width 174 height 13
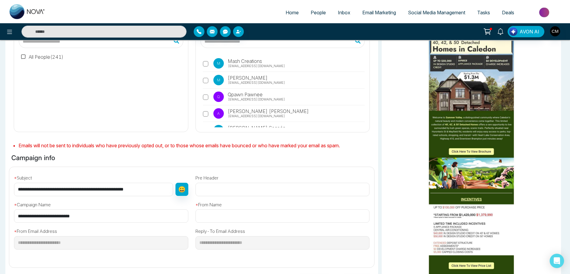
paste input "**********"
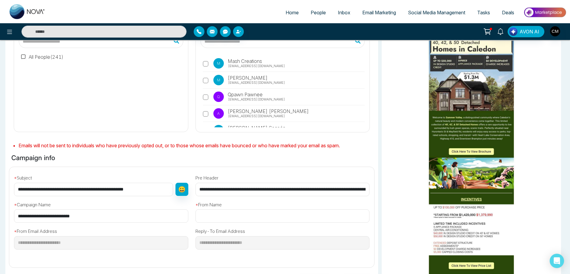
scroll to position [0, 40]
type input "**********"
click at [213, 215] on input "text" at bounding box center [282, 216] width 174 height 13
type input "**********"
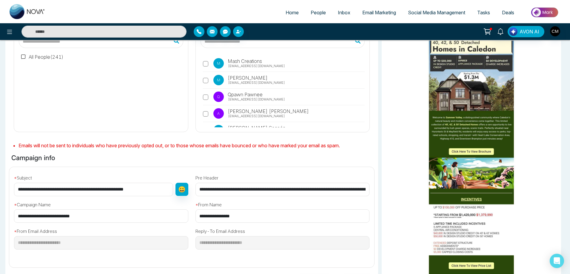
scroll to position [133, 0]
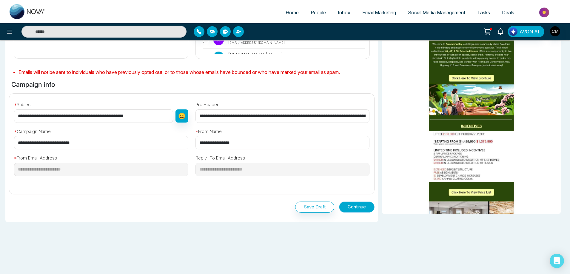
click at [362, 208] on button "Continue" at bounding box center [357, 207] width 36 height 11
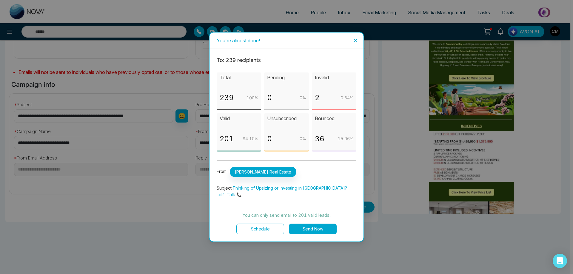
click at [319, 227] on button "Send Now" at bounding box center [313, 229] width 48 height 11
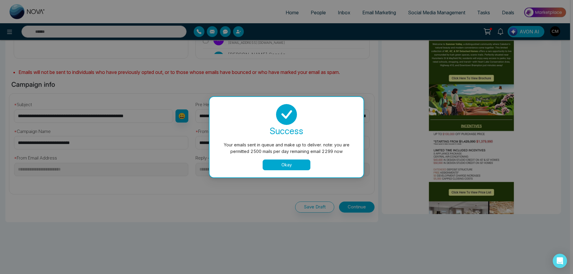
click at [286, 170] on button "Okay" at bounding box center [287, 165] width 48 height 11
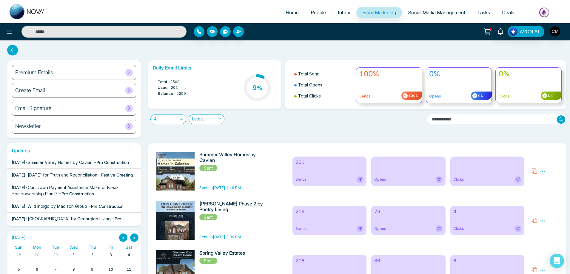
click at [318, 213] on h6 "216" at bounding box center [329, 212] width 68 height 6
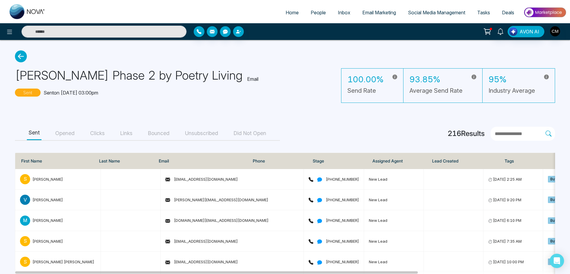
click at [210, 138] on button "Unsubscribed" at bounding box center [201, 133] width 37 height 13
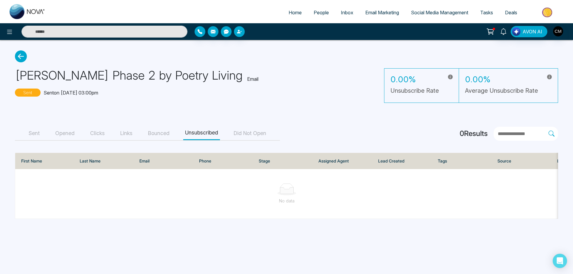
click at [165, 137] on button "Bounced" at bounding box center [158, 133] width 25 height 13
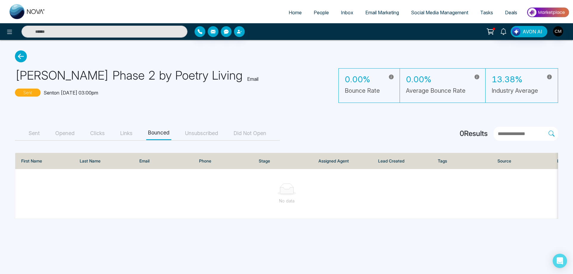
click at [129, 130] on button "Links" at bounding box center [126, 133] width 16 height 13
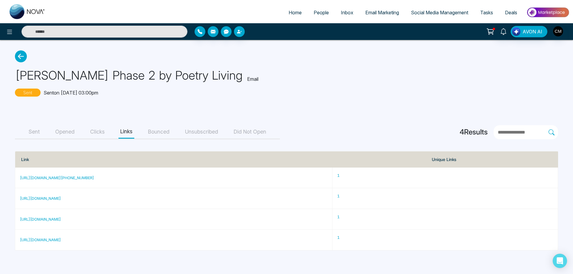
click at [92, 132] on button "Clicks" at bounding box center [97, 131] width 18 height 13
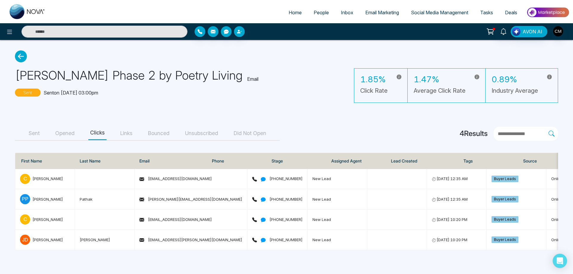
click at [62, 133] on button "Opened" at bounding box center [64, 133] width 23 height 13
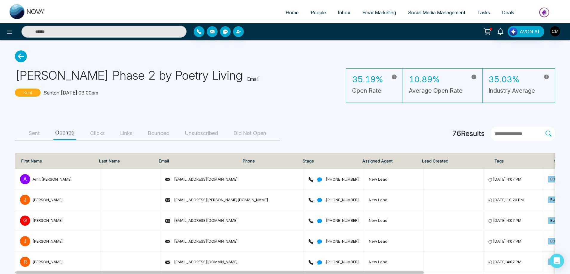
click at [42, 134] on div "Sent Opened Clicks Links Bounced Unsubscribed Did Not Open" at bounding box center [147, 134] width 265 height 14
click at [41, 134] on button "Sent" at bounding box center [34, 133] width 15 height 13
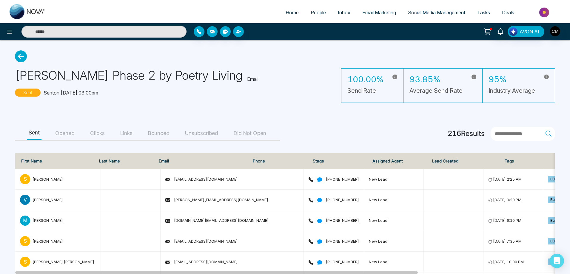
click at [286, 15] on span "Home" at bounding box center [292, 13] width 13 height 6
select select "*"
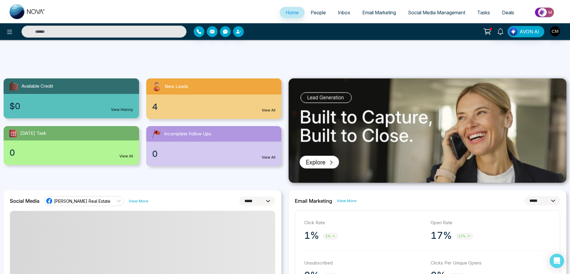
scroll to position [149, 0]
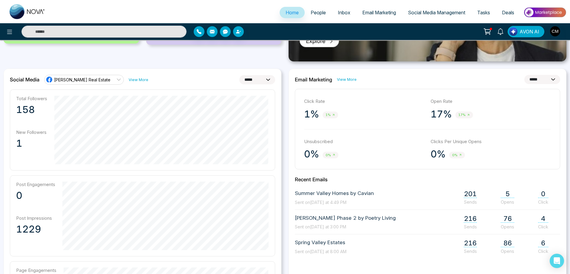
click at [307, 193] on span "Summer Valley Homes by Cavian" at bounding box center [334, 194] width 79 height 8
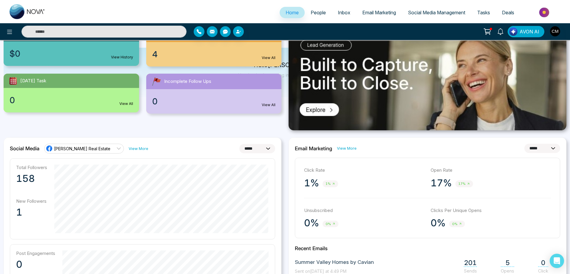
scroll to position [0, 0]
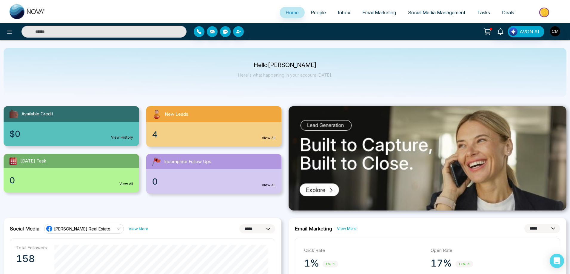
click at [315, 12] on span "People" at bounding box center [318, 13] width 15 height 6
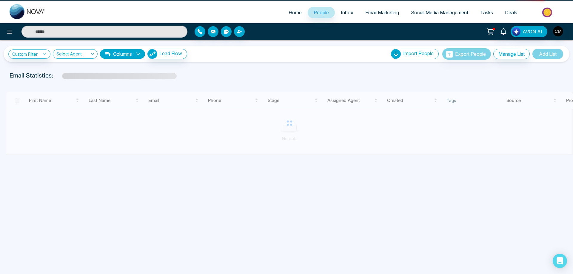
click at [379, 11] on span "Email Marketing" at bounding box center [382, 13] width 34 height 6
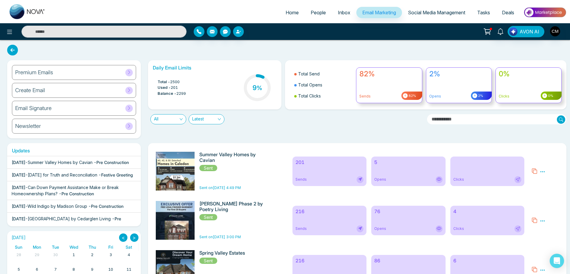
click at [331, 180] on div "Sends" at bounding box center [329, 179] width 68 height 7
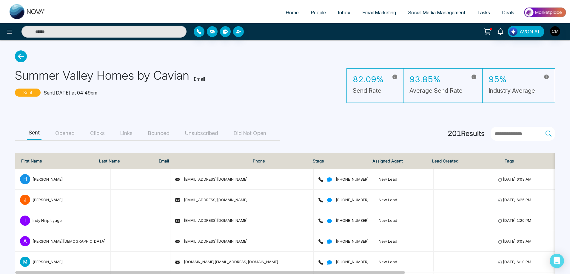
click at [65, 139] on button "Opened" at bounding box center [64, 133] width 23 height 13
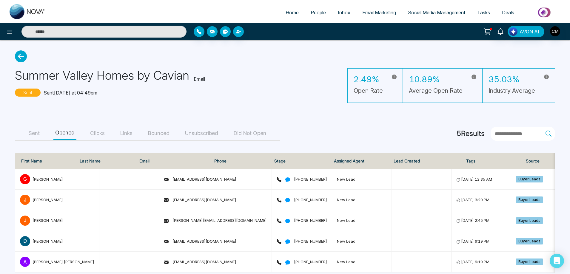
scroll to position [12, 0]
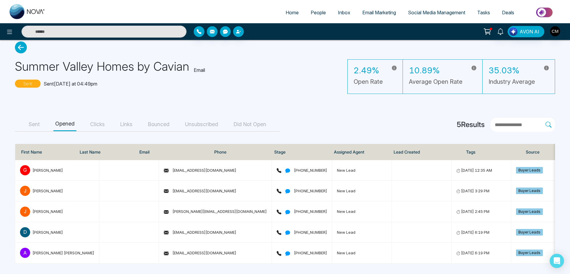
click at [30, 121] on button "Sent" at bounding box center [34, 124] width 15 height 13
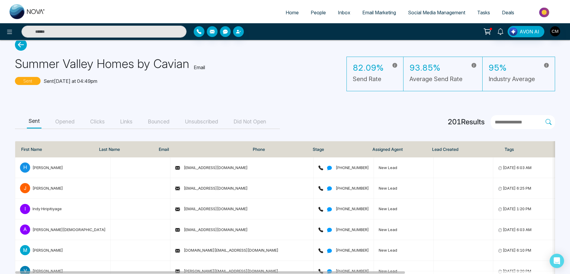
click at [169, 120] on button "Bounced" at bounding box center [158, 121] width 25 height 13
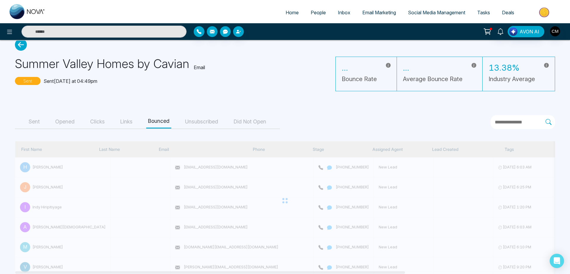
click at [210, 123] on button "Unsubscribed" at bounding box center [201, 121] width 37 height 13
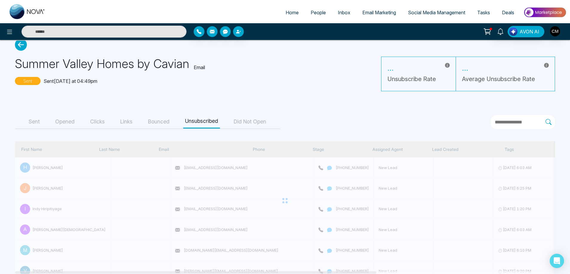
scroll to position [0, 0]
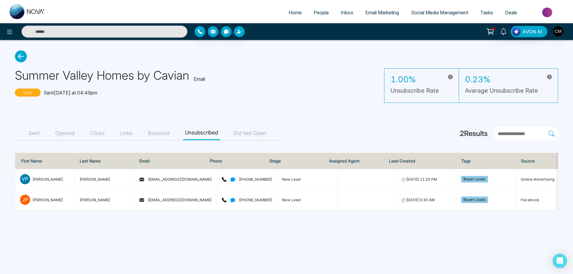
click at [168, 134] on button "Bounced" at bounding box center [158, 133] width 25 height 13
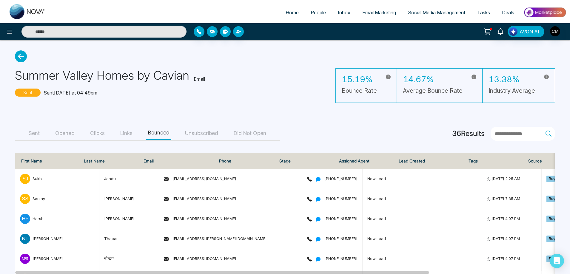
click at [204, 135] on button "Unsubscribed" at bounding box center [201, 133] width 37 height 13
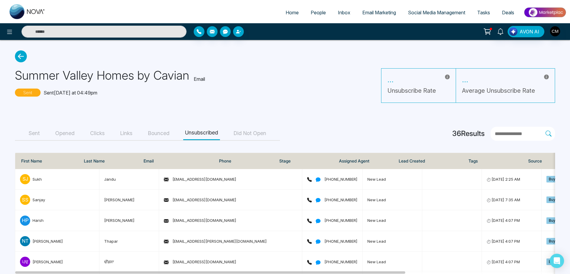
click at [164, 135] on button "Bounced" at bounding box center [158, 133] width 25 height 13
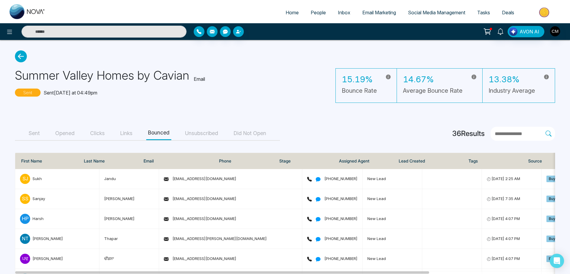
click at [201, 132] on button "Unsubscribed" at bounding box center [201, 133] width 37 height 13
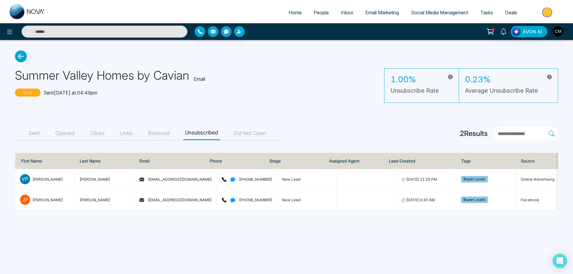
click at [18, 19] on img at bounding box center [28, 11] width 36 height 15
select select "*"
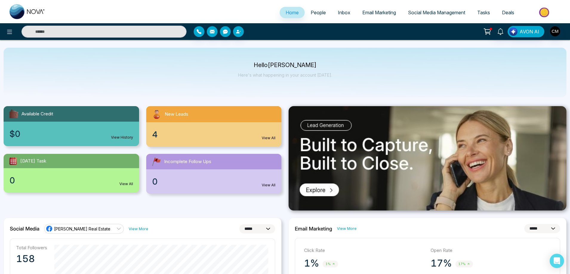
click at [432, 11] on span "Social Media Management" at bounding box center [436, 13] width 57 height 6
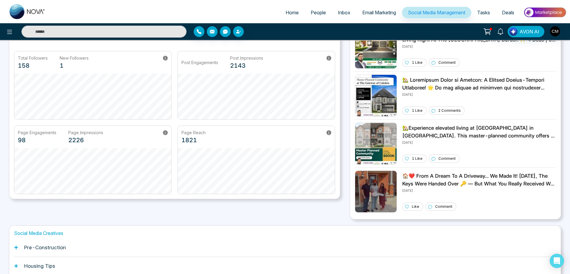
scroll to position [111, 0]
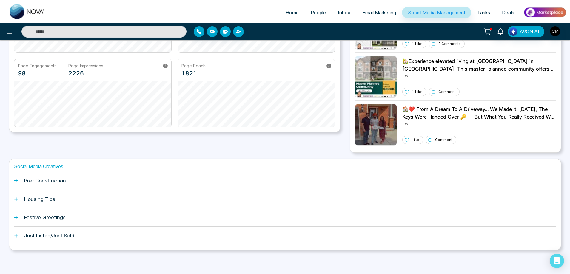
click at [35, 184] on div "Pre-Construction" at bounding box center [285, 181] width 542 height 18
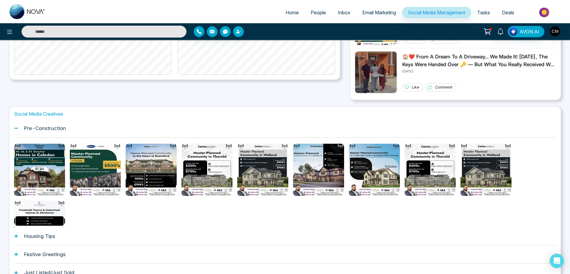
scroll to position [171, 0]
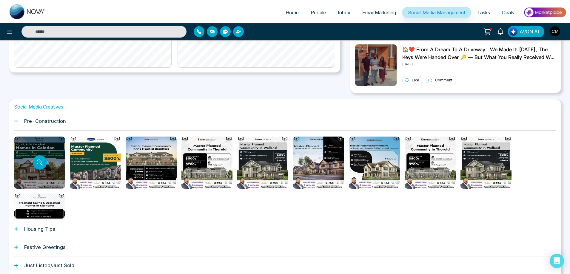
click at [39, 173] on div at bounding box center [39, 163] width 51 height 52
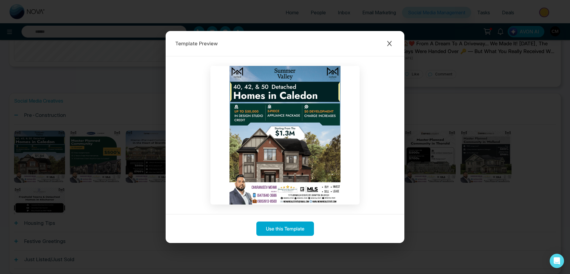
scroll to position [141, 0]
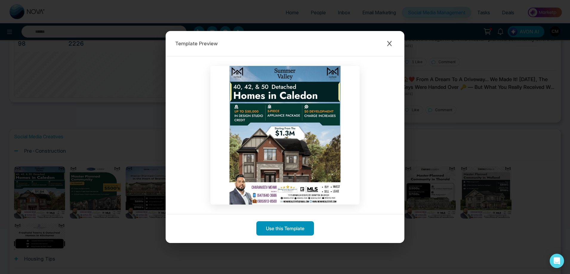
click at [298, 227] on button "Use this Template" at bounding box center [285, 228] width 58 height 14
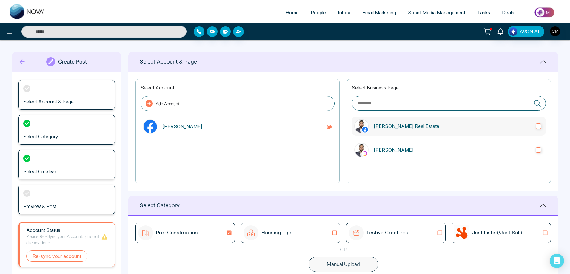
click at [381, 133] on label "[PERSON_NAME] Real Estate" at bounding box center [449, 126] width 194 height 19
click at [385, 142] on label "[PERSON_NAME]" at bounding box center [449, 150] width 194 height 19
click at [403, 152] on p "[PERSON_NAME]" at bounding box center [452, 150] width 158 height 7
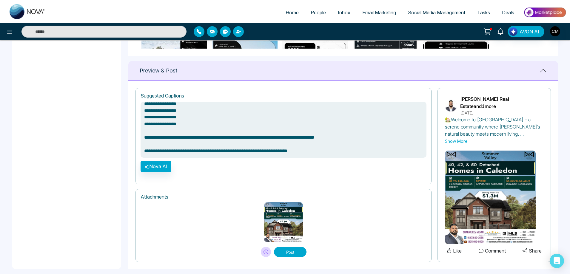
click at [342, 155] on textarea "**********" at bounding box center [284, 130] width 286 height 56
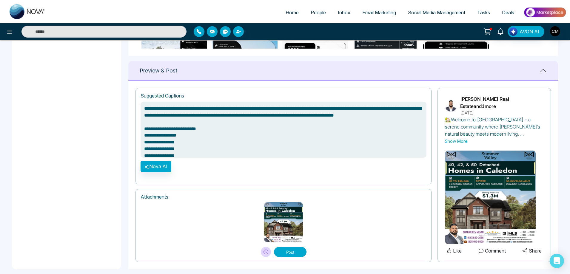
type textarea "**********"
click at [313, 13] on span "People" at bounding box center [318, 13] width 15 height 6
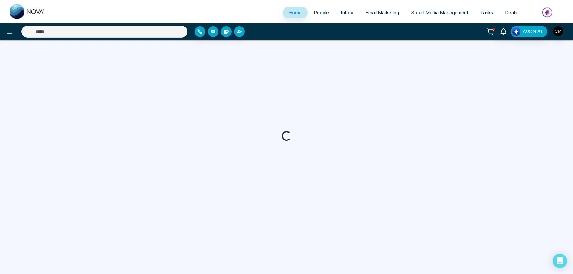
select select "*"
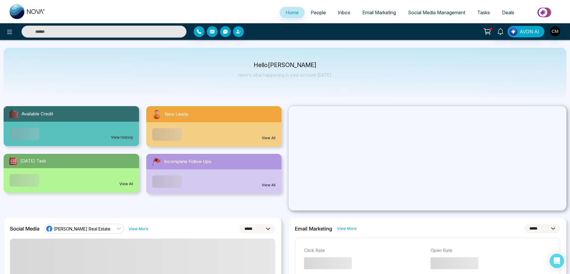
click at [314, 13] on span "People" at bounding box center [318, 13] width 15 height 6
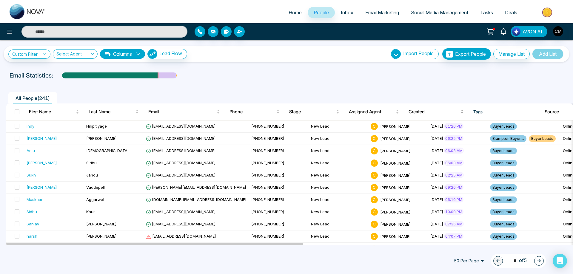
click at [424, 111] on span "Created" at bounding box center [434, 111] width 51 height 7
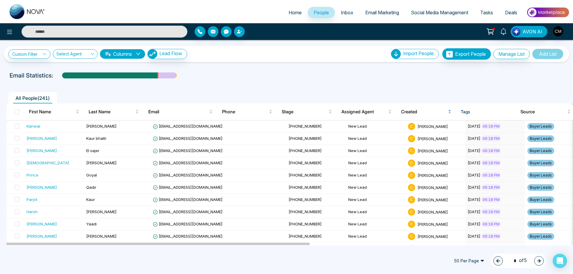
click at [423, 110] on span "Created" at bounding box center [424, 111] width 46 height 7
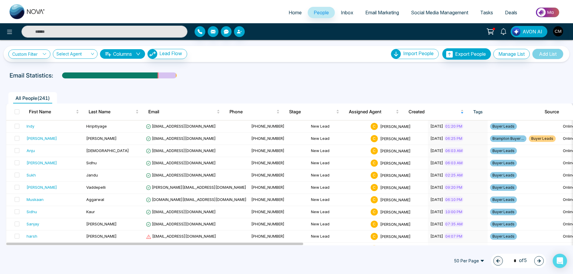
click at [247, 75] on div "Email Statistics:" at bounding box center [193, 75] width 367 height 9
click at [373, 14] on span "Email Marketing" at bounding box center [382, 13] width 34 height 6
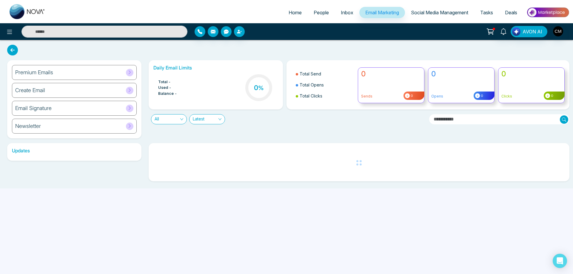
click at [34, 86] on div "Create Email" at bounding box center [74, 90] width 125 height 15
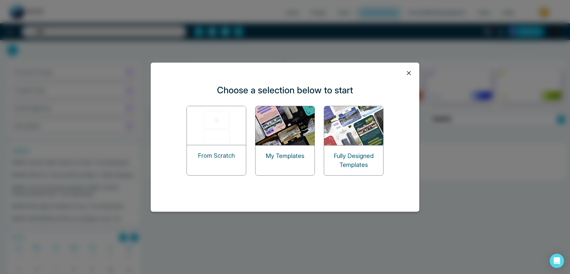
click at [299, 157] on p "My Templates" at bounding box center [285, 156] width 39 height 9
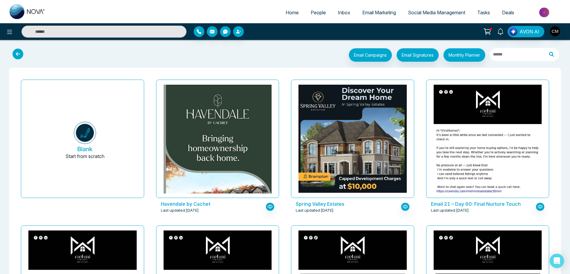
click at [13, 56] on icon at bounding box center [18, 54] width 11 height 11
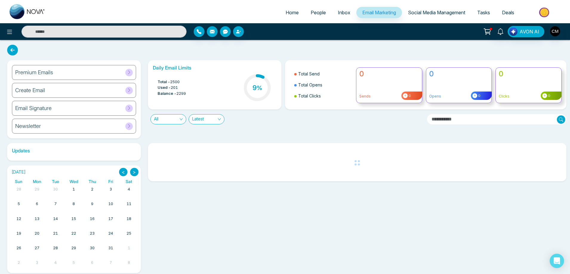
click at [42, 88] on h6 "Create Email" at bounding box center [30, 90] width 30 height 7
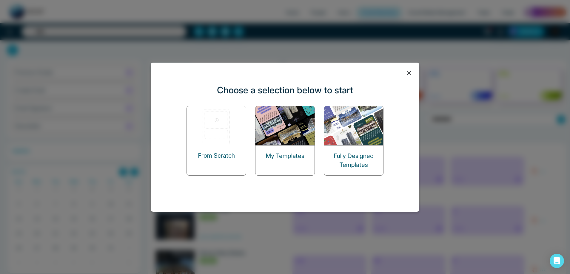
click at [358, 167] on p "Fully Designed Templates" at bounding box center [353, 161] width 59 height 18
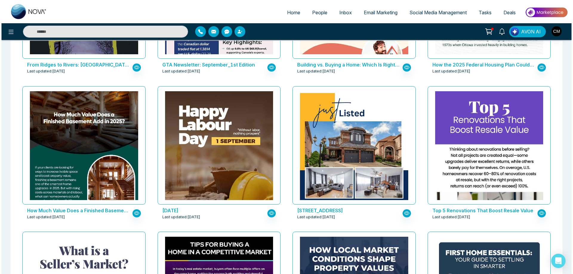
scroll to position [1015, 0]
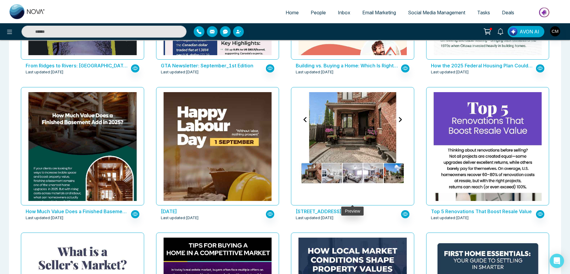
click at [368, 130] on img at bounding box center [352, 19] width 216 height 335
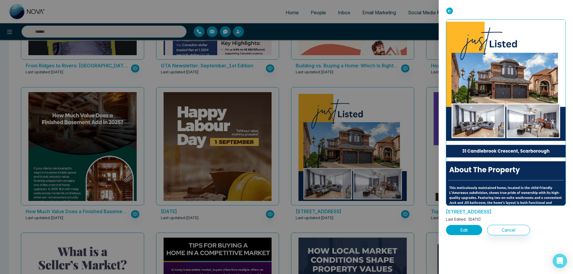
click at [469, 228] on button "Edit" at bounding box center [464, 230] width 36 height 10
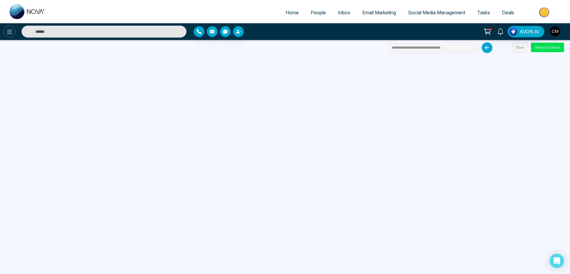
click at [9, 30] on icon at bounding box center [9, 31] width 7 height 7
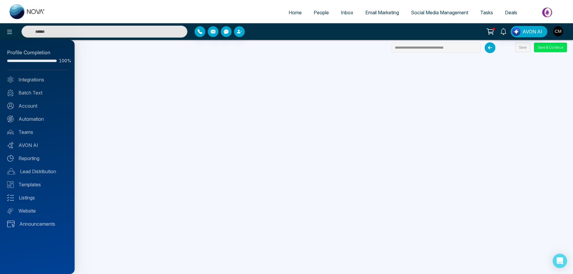
drag, startPoint x: 147, startPoint y: 54, endPoint x: 271, endPoint y: 28, distance: 126.8
click at [148, 53] on div at bounding box center [286, 137] width 573 height 274
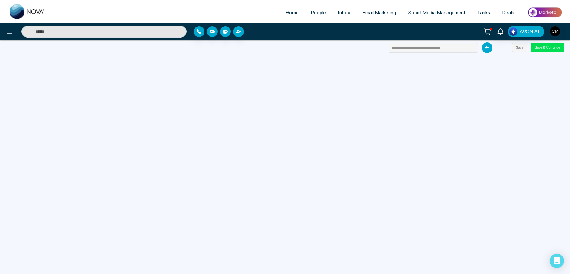
click at [370, 13] on span "Email Marketing" at bounding box center [379, 13] width 34 height 6
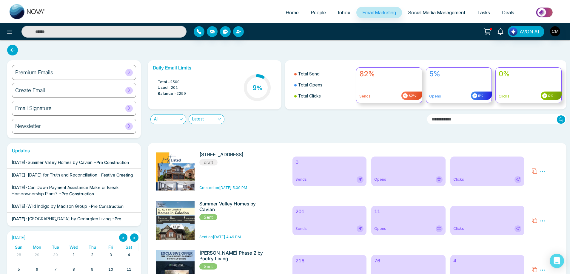
click at [542, 172] on icon at bounding box center [542, 171] width 5 height 5
click at [552, 200] on span "Delete" at bounding box center [551, 197] width 13 height 5
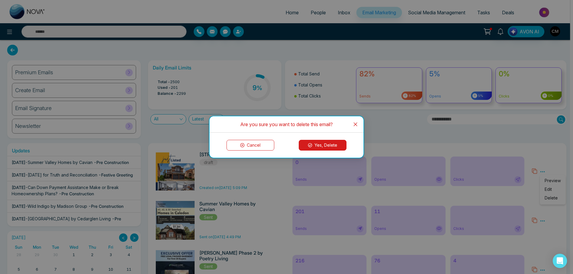
click at [328, 144] on button "Yes, Delete" at bounding box center [323, 145] width 48 height 11
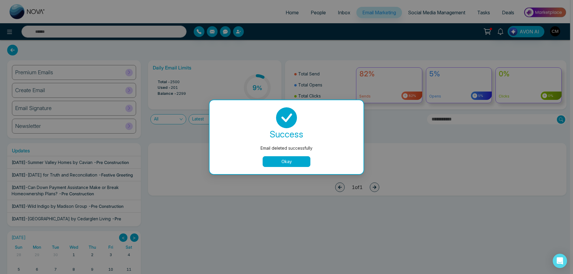
click at [280, 160] on button "Okay" at bounding box center [287, 161] width 48 height 11
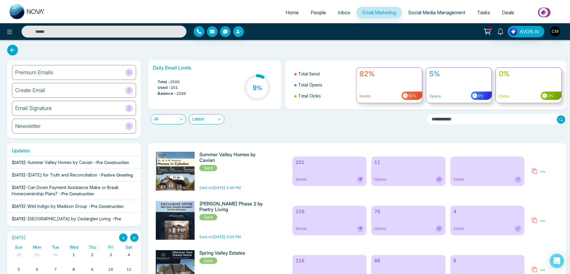
click at [69, 93] on div "Create Email" at bounding box center [74, 90] width 124 height 15
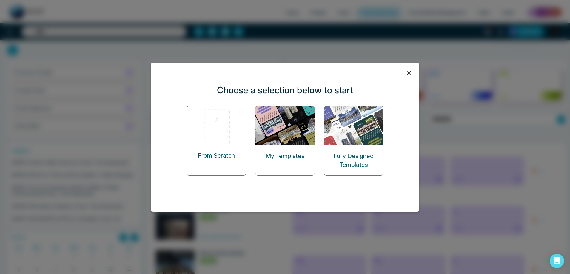
click at [345, 141] on img at bounding box center [354, 125] width 60 height 39
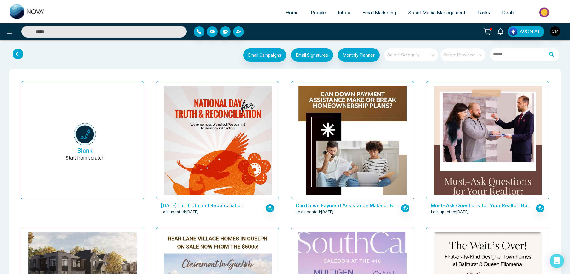
click at [469, 54] on input "search" at bounding box center [461, 52] width 34 height 9
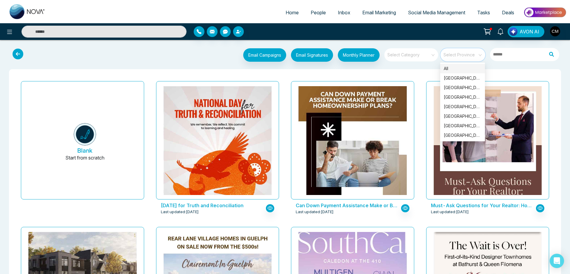
click at [422, 56] on input "search" at bounding box center [409, 52] width 43 height 9
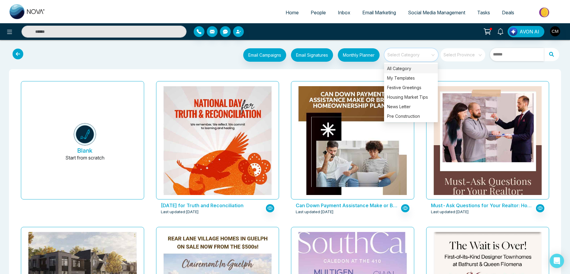
click at [512, 57] on input "text" at bounding box center [517, 54] width 54 height 13
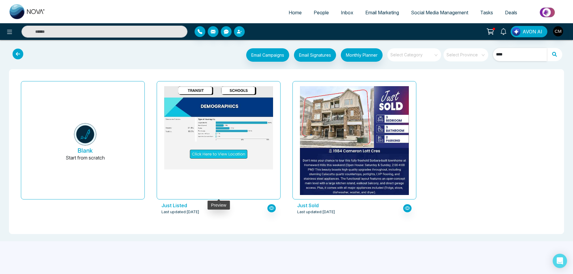
type input "****"
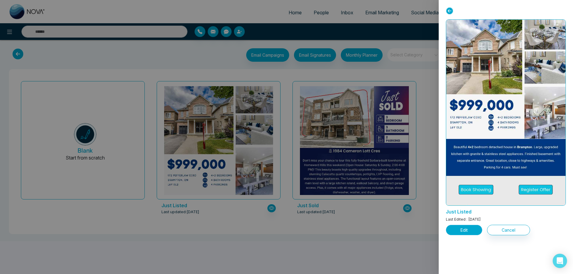
click at [462, 227] on button "Edit" at bounding box center [464, 230] width 36 height 10
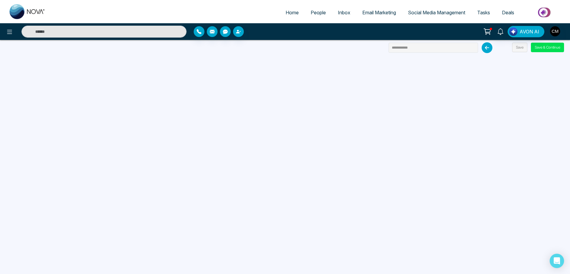
click at [338, 12] on span "Inbox" at bounding box center [344, 13] width 13 height 6
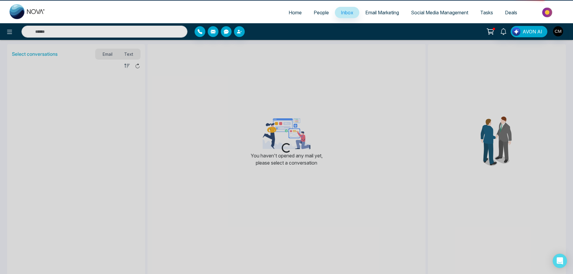
click at [377, 12] on span "Email Marketing" at bounding box center [382, 13] width 34 height 6
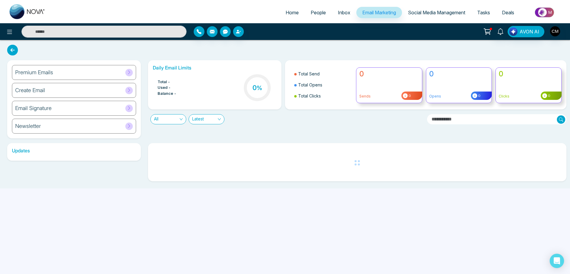
click at [39, 93] on h6 "Create Email" at bounding box center [30, 90] width 30 height 7
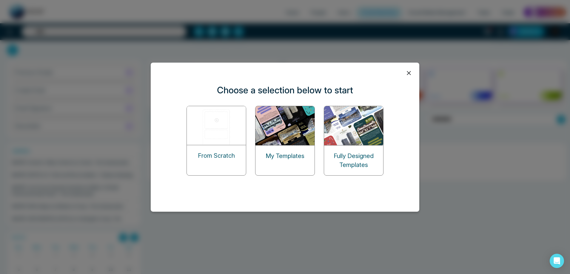
click at [206, 137] on img at bounding box center [217, 125] width 60 height 39
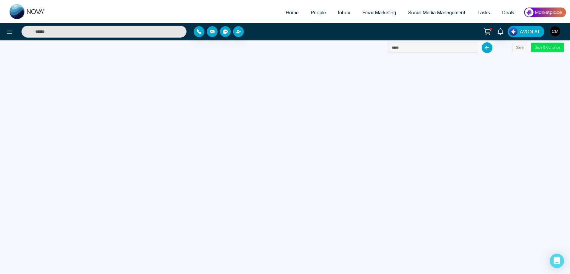
click at [524, 33] on span "AVON AI" at bounding box center [530, 31] width 20 height 7
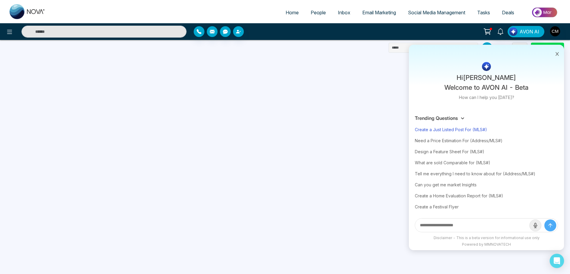
click at [428, 128] on div "Create a Just Listed Post For (MLS#)" at bounding box center [486, 129] width 143 height 11
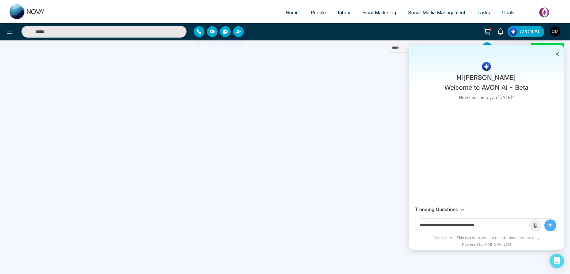
drag, startPoint x: 493, startPoint y: 225, endPoint x: 478, endPoint y: 225, distance: 14.6
click at [478, 225] on input "**********" at bounding box center [472, 225] width 114 height 13
paste input "***"
type input "**********"
click at [544, 220] on button "submit" at bounding box center [550, 226] width 12 height 12
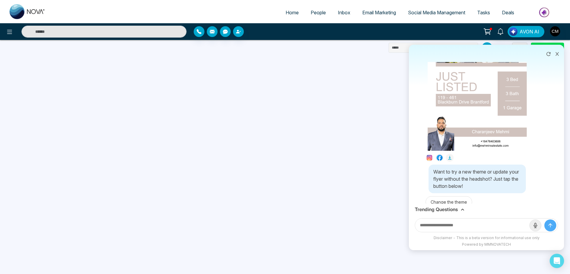
scroll to position [149, 0]
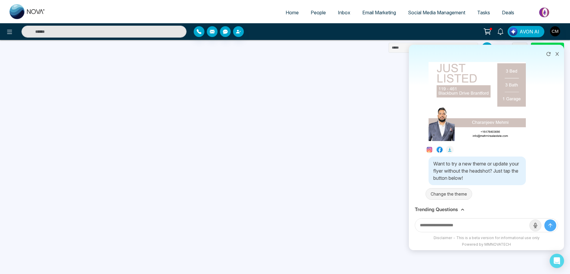
click at [467, 188] on button "Change the theme" at bounding box center [449, 194] width 47 height 12
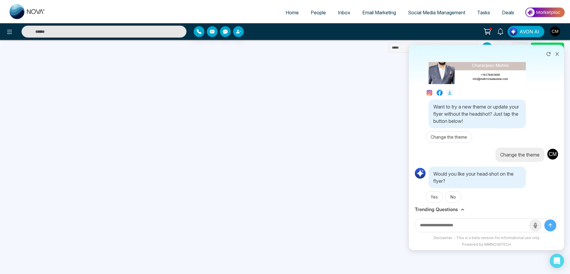
scroll to position [214, 0]
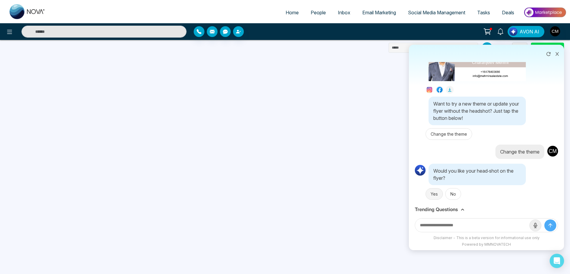
click at [434, 189] on button "Yes" at bounding box center [434, 194] width 17 height 12
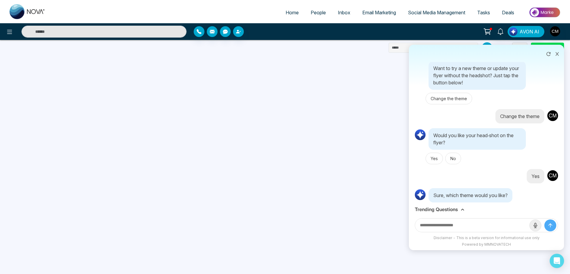
scroll to position [267, 0]
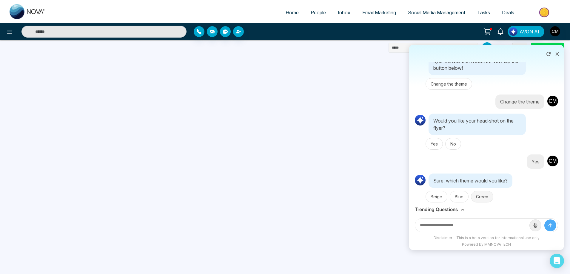
click at [483, 192] on button "Green" at bounding box center [482, 197] width 22 height 12
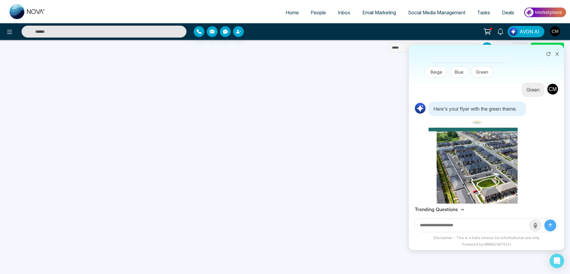
scroll to position [307, 0]
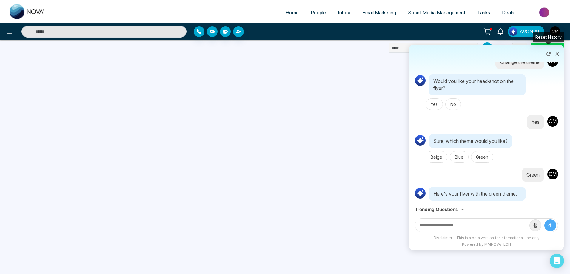
click at [549, 55] on icon at bounding box center [549, 54] width 6 height 6
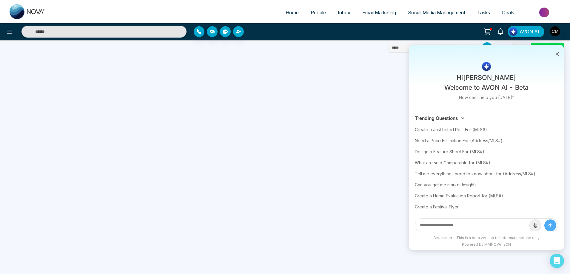
scroll to position [0, 0]
click at [445, 162] on div "What are sold Comparable for (MLS#)" at bounding box center [486, 162] width 143 height 11
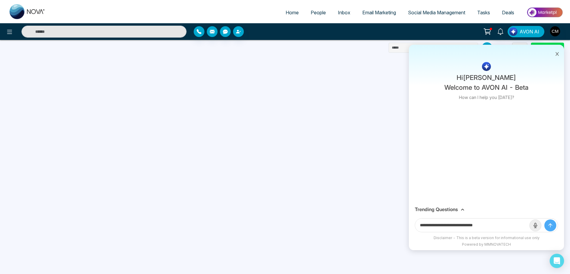
drag, startPoint x: 480, startPoint y: 227, endPoint x: 516, endPoint y: 225, distance: 36.8
click at [516, 225] on input "**********" at bounding box center [472, 225] width 114 height 13
paste input "**"
type input "**********"
click at [544, 220] on button "submit" at bounding box center [550, 226] width 12 height 12
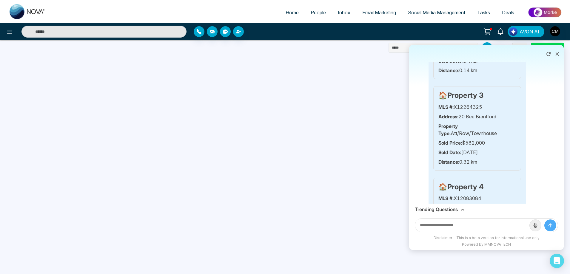
scroll to position [275, 0]
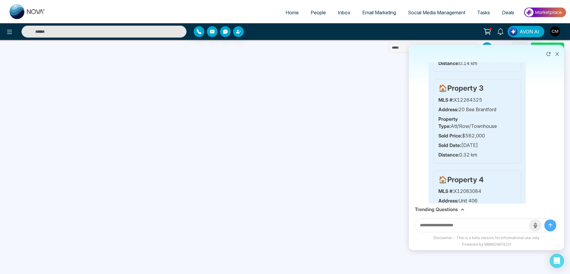
click at [555, 53] on icon at bounding box center [557, 54] width 4 height 4
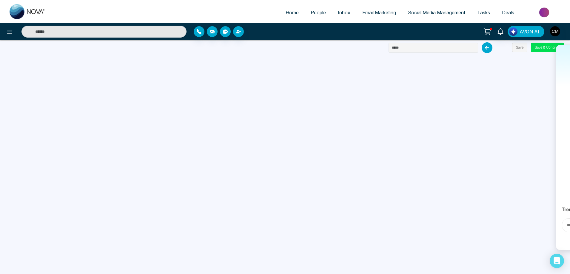
click at [365, 17] on link "Email Marketing" at bounding box center [379, 12] width 46 height 11
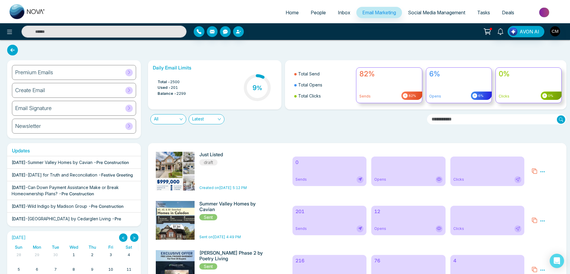
click at [124, 94] on div "Create Email" at bounding box center [74, 90] width 124 height 15
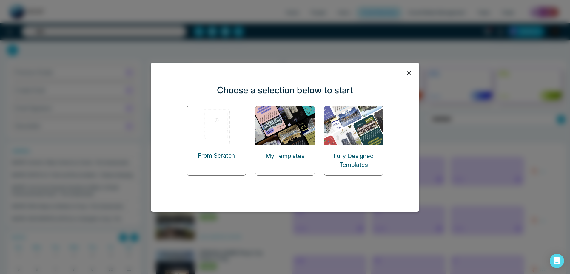
click at [555, 172] on div "Choose a selection below to start From Scratch My Templates Fully Designed Temp…" at bounding box center [285, 137] width 570 height 274
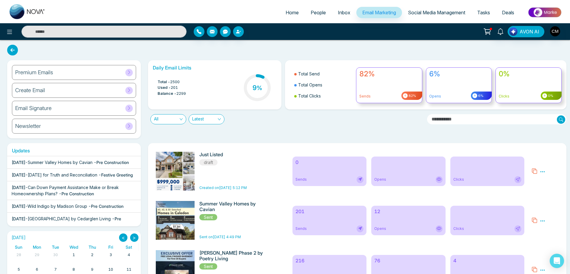
click at [542, 172] on icon at bounding box center [542, 171] width 5 height 5
click at [194, 173] on img at bounding box center [177, 225] width 84 height 147
click at [541, 173] on icon at bounding box center [542, 171] width 5 height 5
click at [543, 189] on ul "Preview Edit Delete" at bounding box center [553, 190] width 26 height 30
click at [545, 178] on div "Preview Edit Delete" at bounding box center [545, 171] width 34 height 39
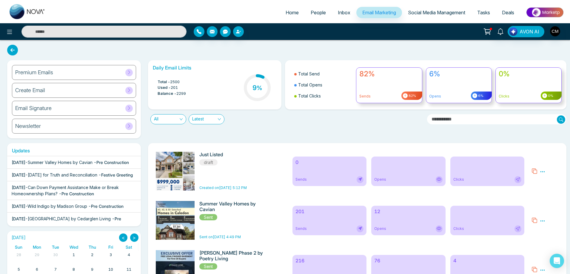
click at [544, 173] on icon at bounding box center [542, 171] width 5 height 5
click at [546, 189] on link "Edit" at bounding box center [548, 189] width 7 height 5
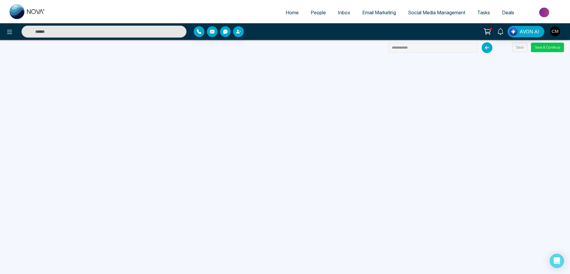
click at [543, 44] on button "Save & Continue" at bounding box center [547, 48] width 33 height 10
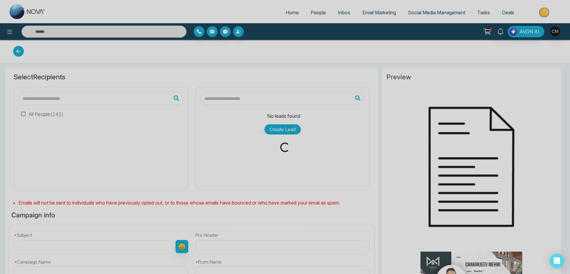
type input "**********"
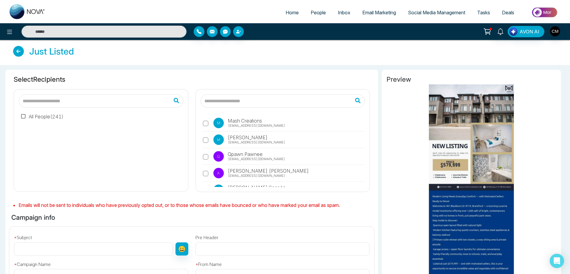
click at [25, 53] on link at bounding box center [20, 52] width 14 height 13
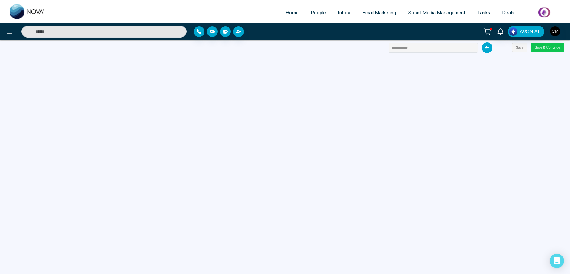
click at [555, 48] on button "Save & Continue" at bounding box center [547, 48] width 33 height 10
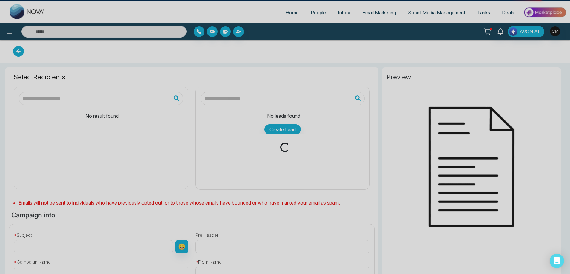
type input "**********"
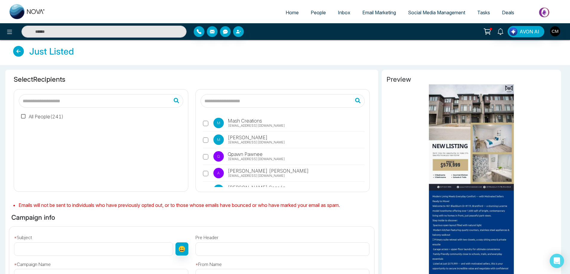
click at [45, 115] on label "All People ( 241 )" at bounding box center [42, 116] width 42 height 7
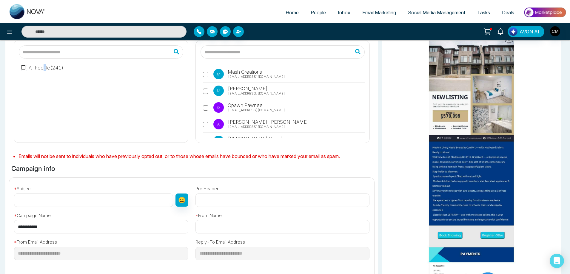
scroll to position [30, 0]
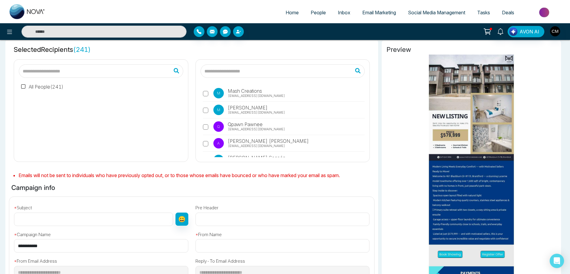
click at [61, 217] on input "text" at bounding box center [93, 219] width 159 height 13
paste input "**********"
type input "**********"
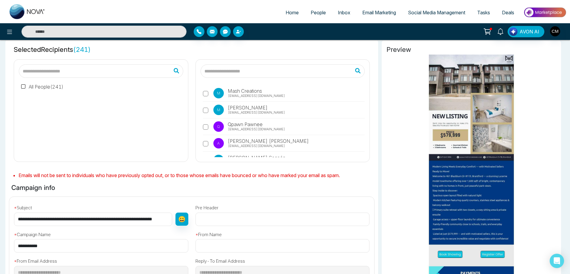
click at [114, 221] on input "**********" at bounding box center [93, 219] width 158 height 13
click at [220, 220] on input "text" at bounding box center [282, 219] width 174 height 13
paste input "**********"
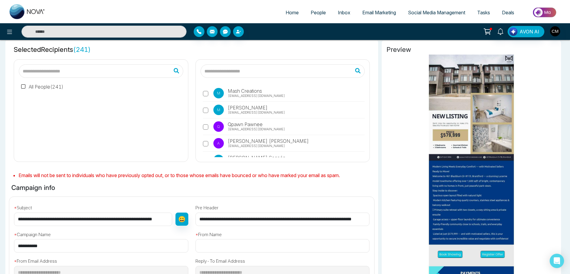
scroll to position [0, 8]
type input "**********"
click at [218, 244] on input "text" at bounding box center [282, 245] width 174 height 13
type input "**********"
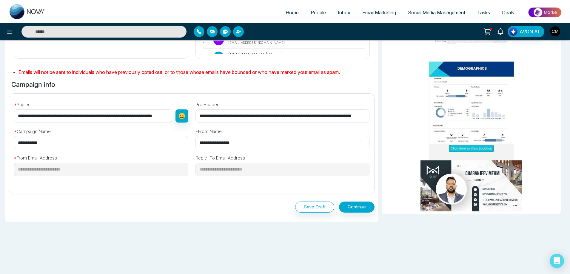
scroll to position [294, 0]
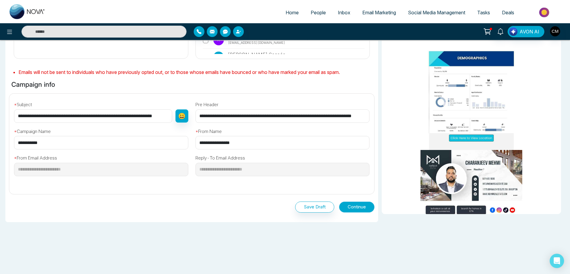
click at [353, 208] on button "Continue" at bounding box center [357, 207] width 36 height 11
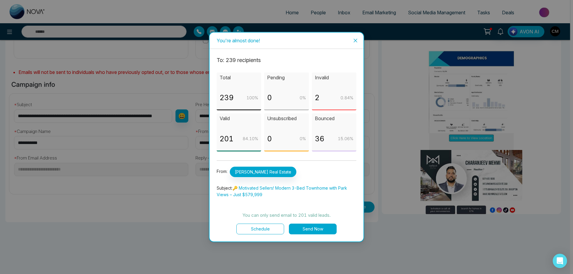
click at [259, 230] on button "Schedule" at bounding box center [260, 229] width 48 height 11
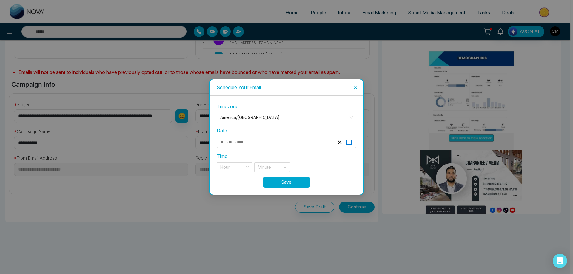
click at [349, 142] on icon "button" at bounding box center [349, 143] width 6 height 6
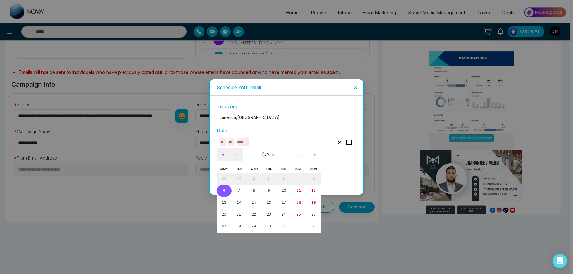
drag, startPoint x: 226, startPoint y: 193, endPoint x: 235, endPoint y: 186, distance: 11.8
click at [225, 193] on button "6" at bounding box center [224, 191] width 15 height 12
type input "**"
type input "*"
type input "****"
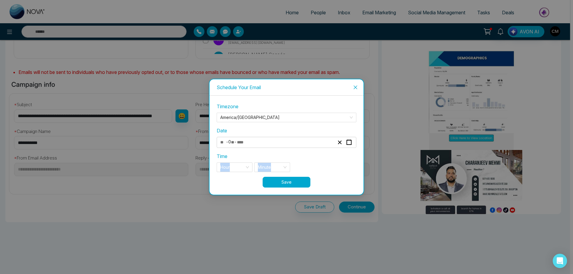
click at [326, 162] on div "Time Hour Minute" at bounding box center [287, 162] width 140 height 19
click at [241, 162] on div "Time Hour Minute" at bounding box center [287, 162] width 140 height 19
click at [245, 170] on div "Hour" at bounding box center [235, 168] width 36 height 10
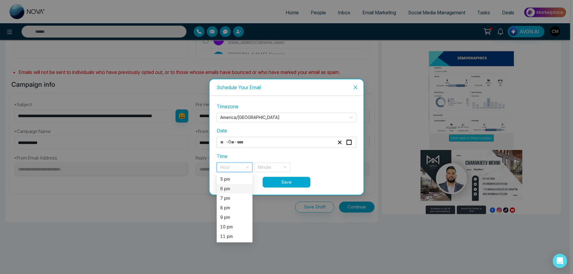
click at [233, 188] on div "6 pm" at bounding box center [234, 189] width 29 height 7
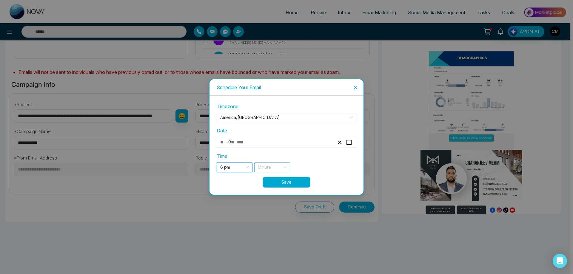
click at [270, 167] on input "search" at bounding box center [270, 167] width 24 height 9
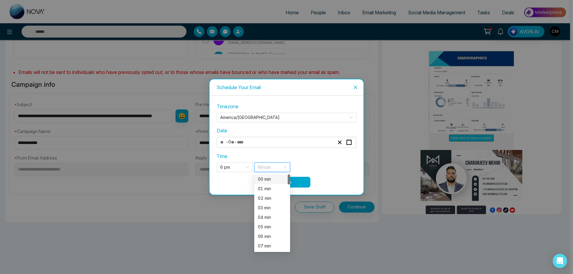
click at [267, 180] on div "00 min" at bounding box center [272, 179] width 29 height 7
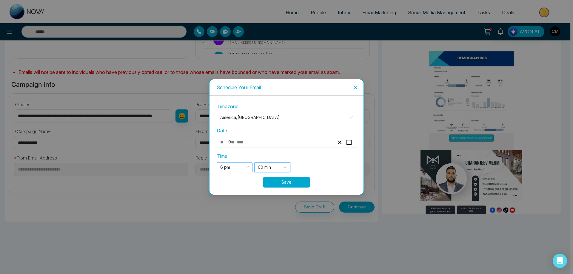
click at [235, 166] on span "6 pm" at bounding box center [234, 167] width 29 height 9
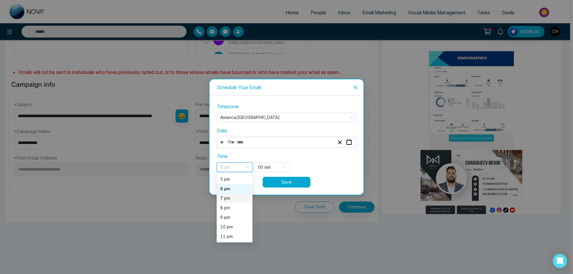
click at [222, 194] on div "7 pm" at bounding box center [235, 199] width 36 height 10
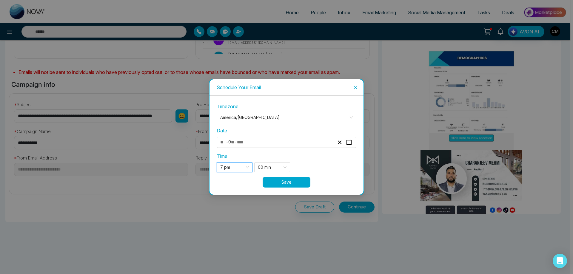
click at [293, 179] on button "Save" at bounding box center [287, 182] width 48 height 11
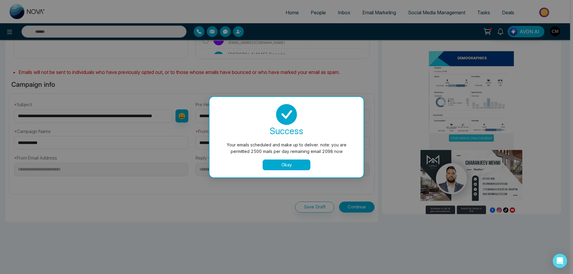
click at [279, 164] on button "Okay" at bounding box center [287, 165] width 48 height 11
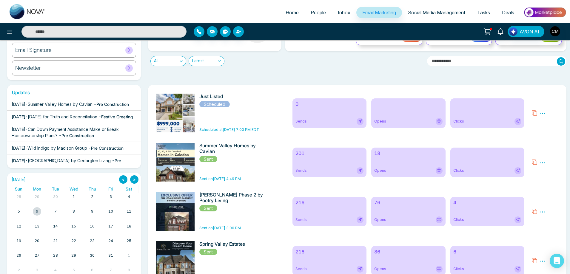
scroll to position [60, 0]
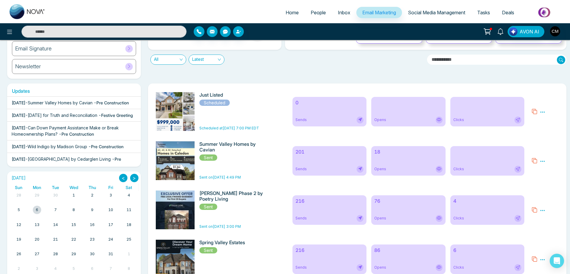
click at [261, 165] on div "Summer Valley Homes by Cavian Sent Sent on [DATE] 4:49 PM" at bounding box center [231, 160] width 65 height 39
click at [386, 157] on div "18 Opens" at bounding box center [408, 161] width 74 height 30
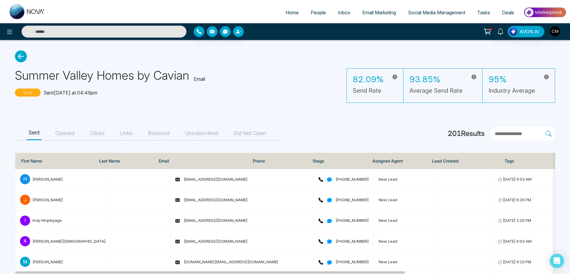
click at [67, 139] on button "Opened" at bounding box center [64, 133] width 23 height 13
